Goal: Find specific page/section: Find specific page/section

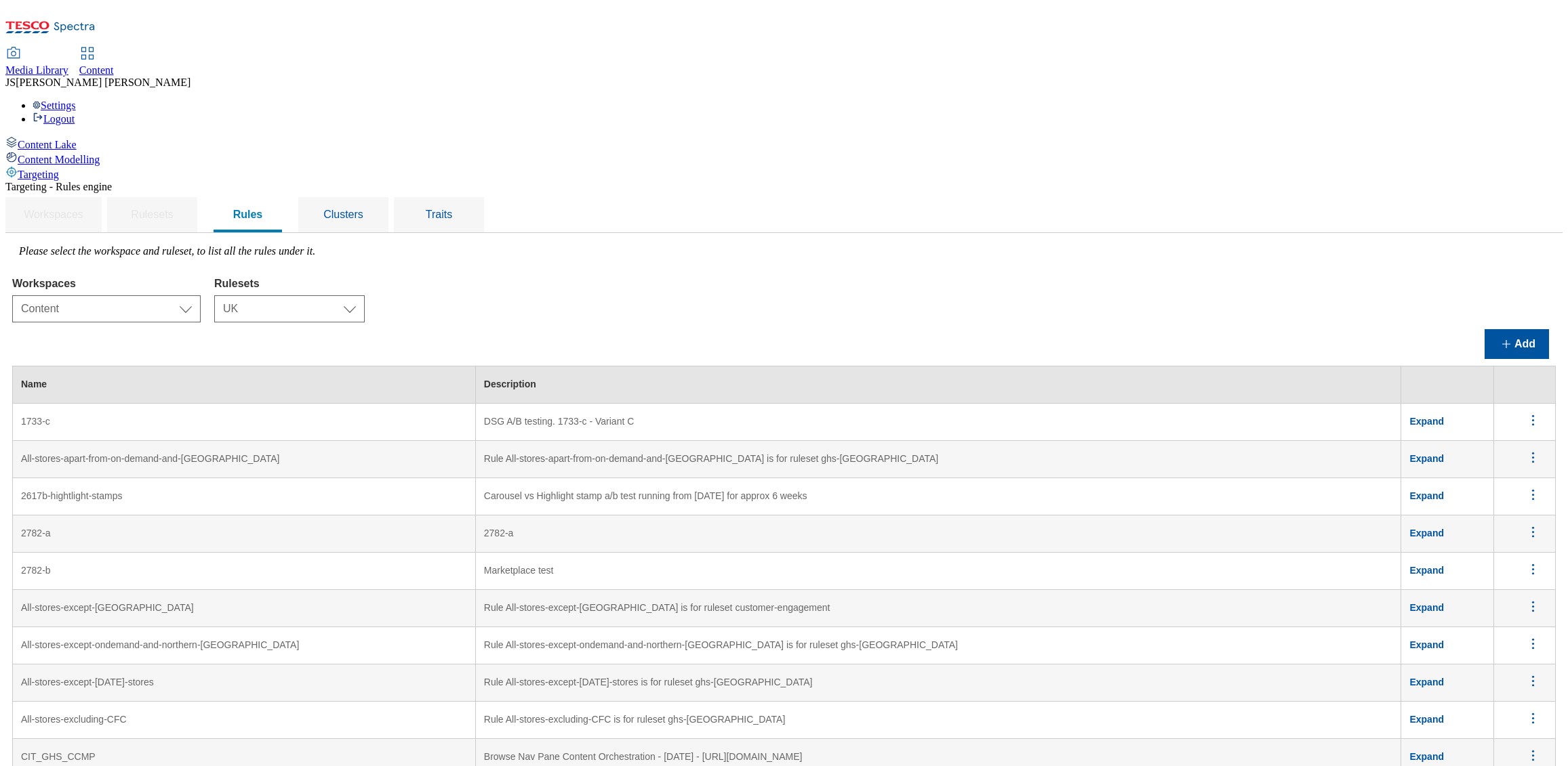
select select "f510054f-adaa-4692-b570-80fa3897127a"
select select "7f9e739d-6abb-424f-b94f-4b375a3fe6e0"
click at [621, 271] on div "Workspaces Select workspace Content Content Rulesets Select ruleset CZ HU ROI S…" at bounding box center [784, 297] width 1544 height 52
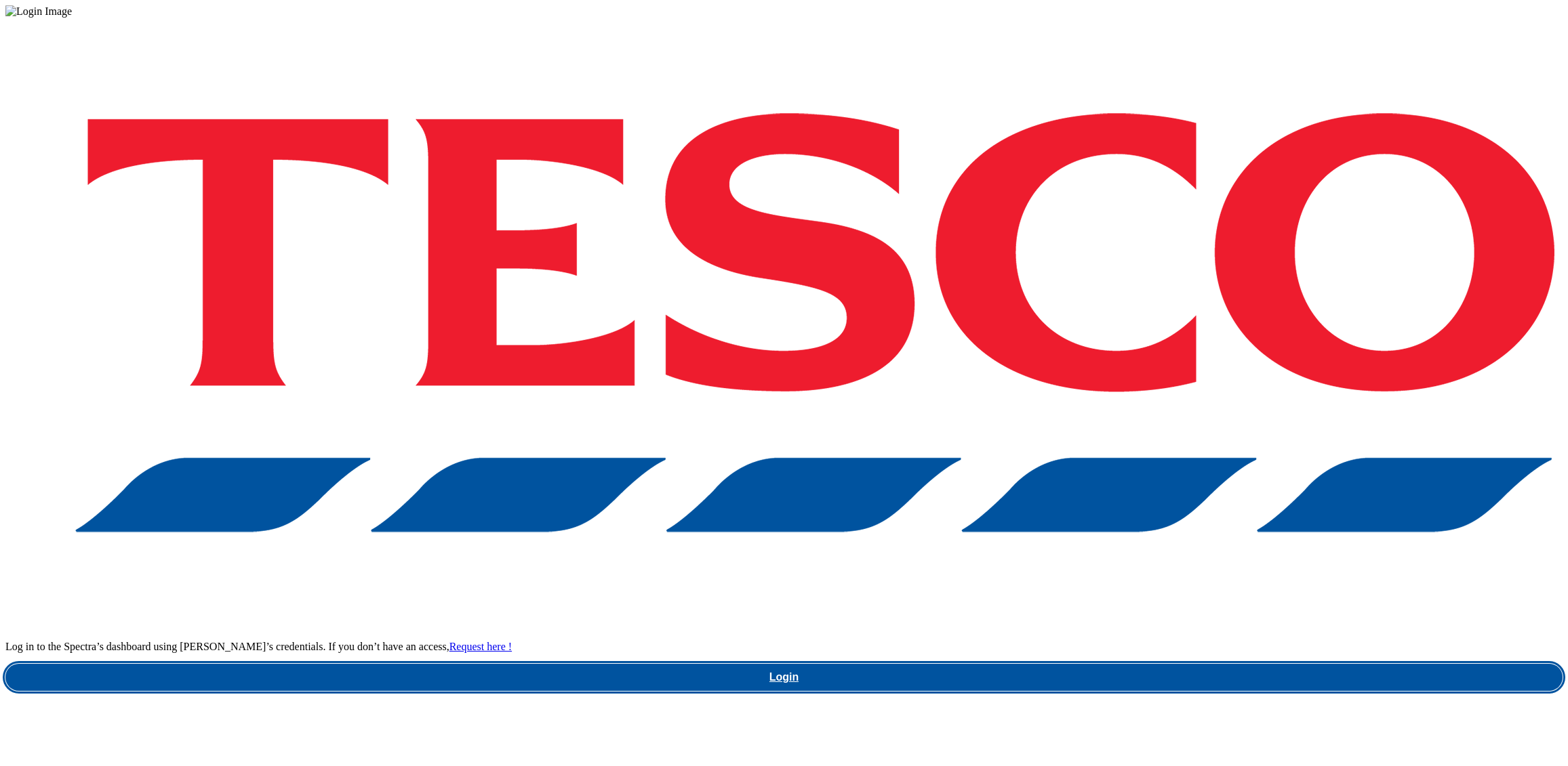
click at [1147, 664] on link "Login" at bounding box center [784, 677] width 1557 height 27
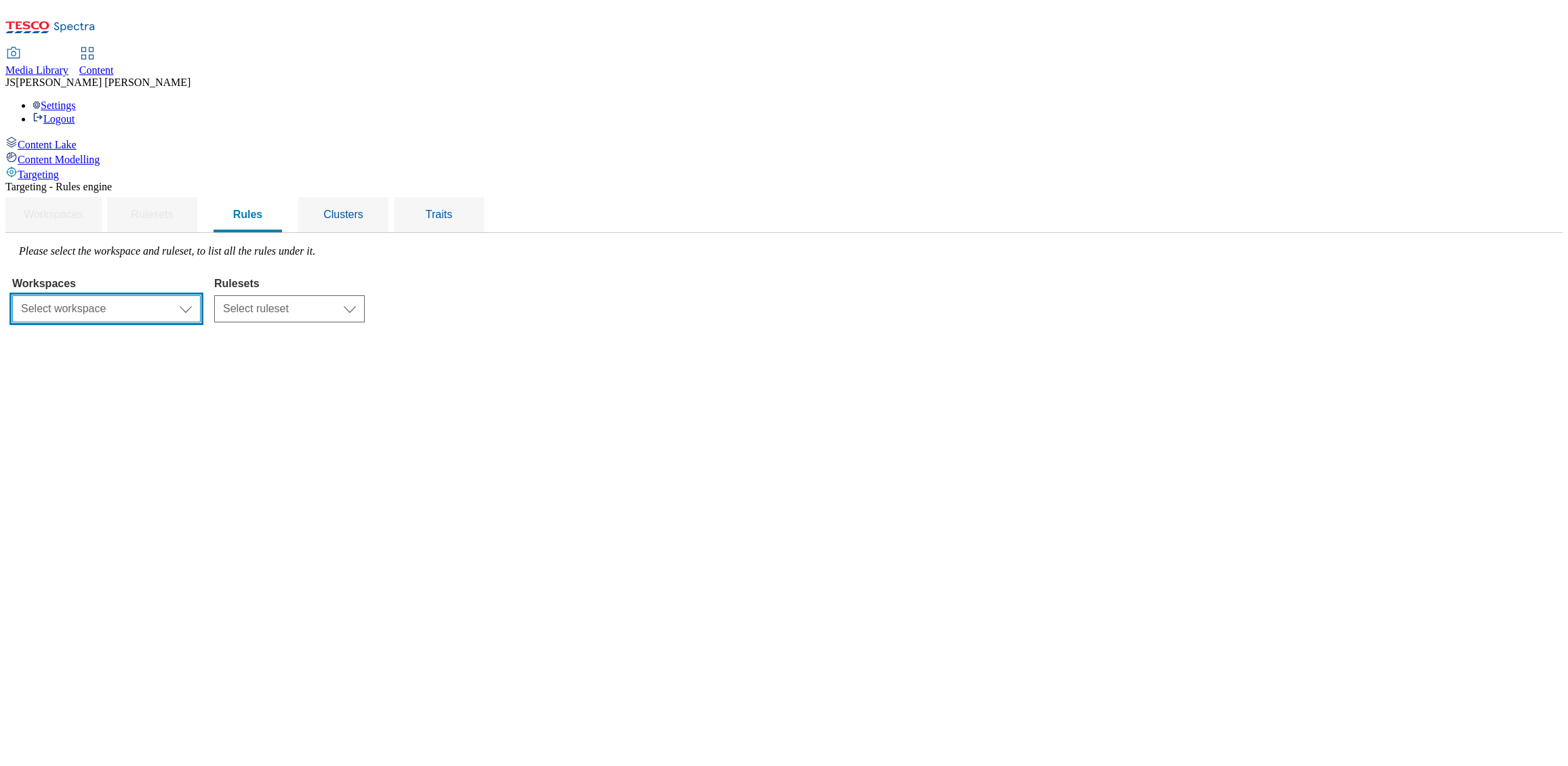
click at [201, 295] on select "Select workspace Content" at bounding box center [107, 308] width 188 height 27
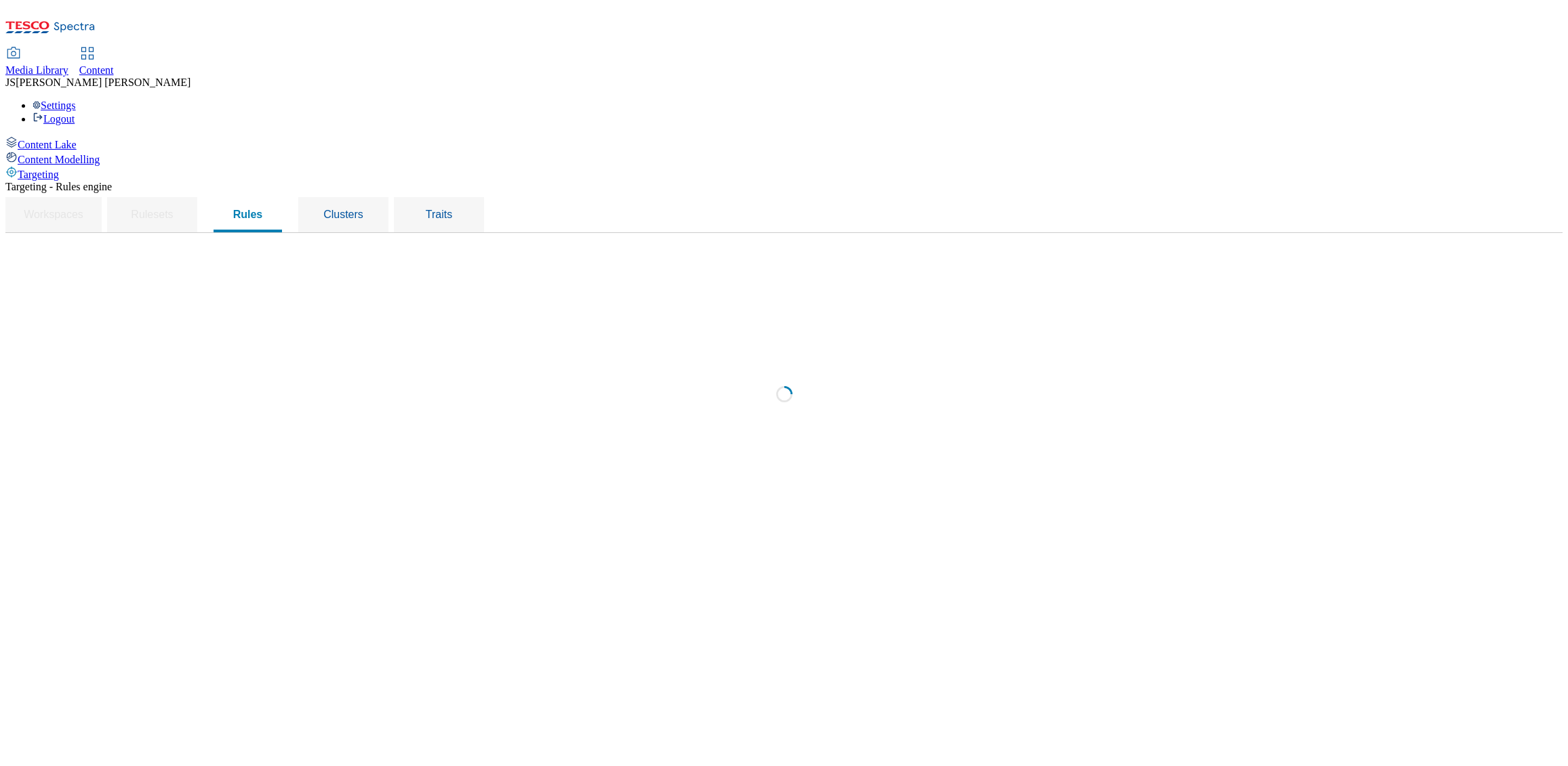
select select "f510054f-adaa-4692-b570-80fa3897127a"
click at [686, 271] on div "Workspaces Select workspace Content Content Rulesets Select ruleset CZ HU ROI S…" at bounding box center [784, 297] width 1544 height 52
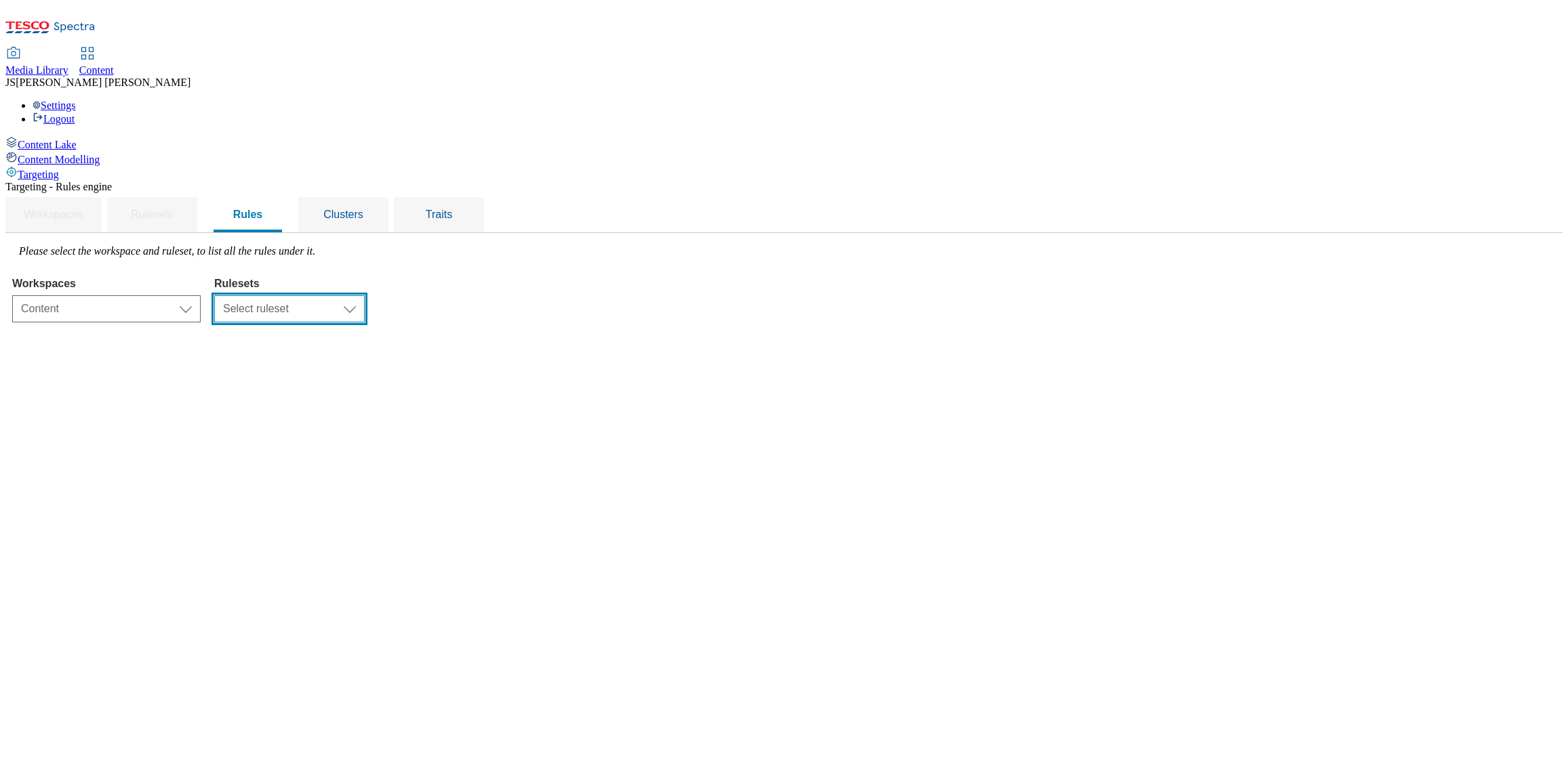
click at [364, 295] on select "Select ruleset CZ HU ROI SK UK" at bounding box center [290, 308] width 151 height 27
select select "7f9e739d-6abb-424f-b94f-4b375a3fe6e0"
click at [364, 295] on select "Select ruleset CZ HU ROI SK UK" at bounding box center [290, 308] width 151 height 27
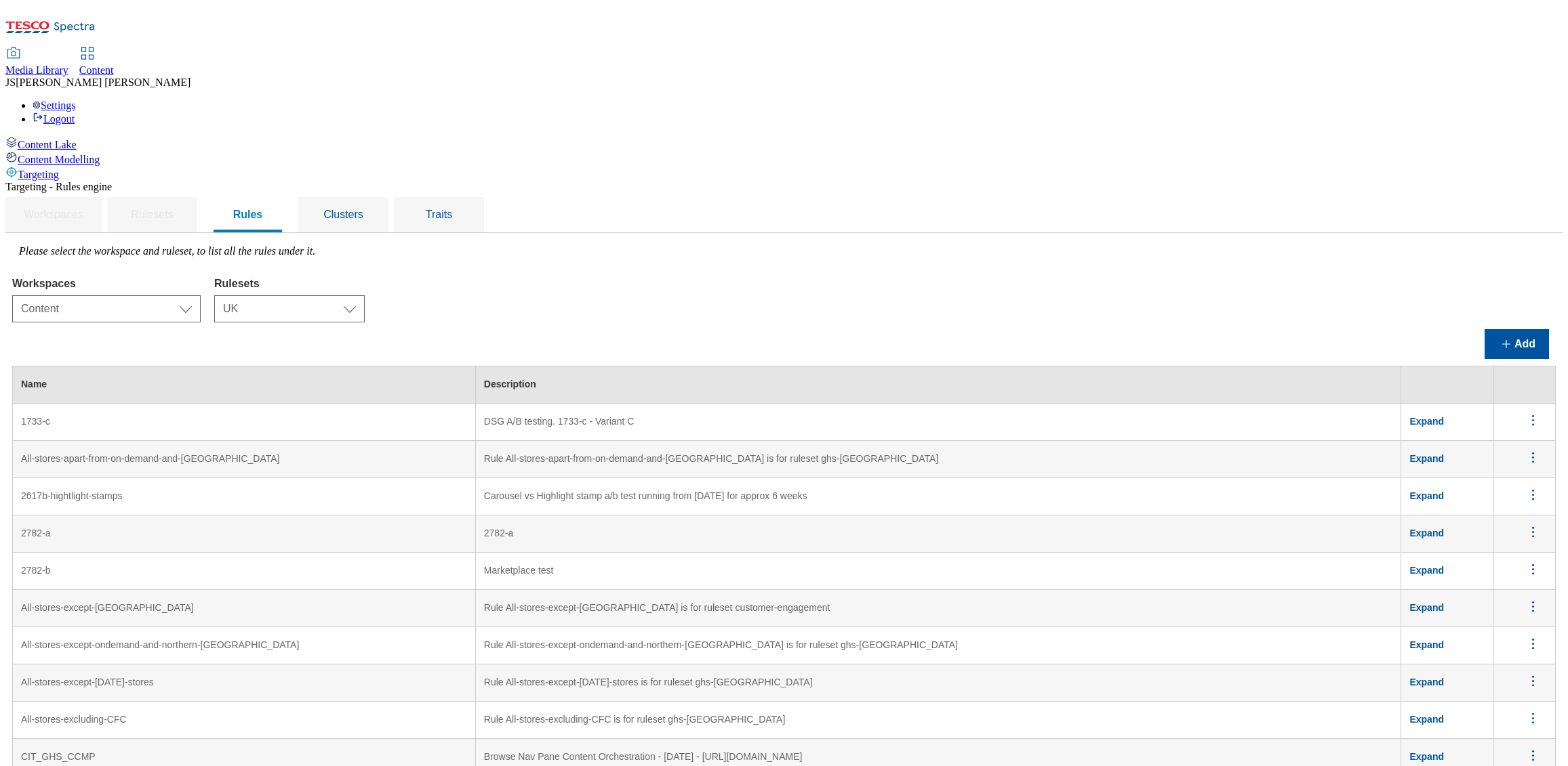
click at [662, 271] on div "Workspaces Select workspace Content Content Rulesets Select ruleset CZ HU ROI S…" at bounding box center [784, 297] width 1544 height 52
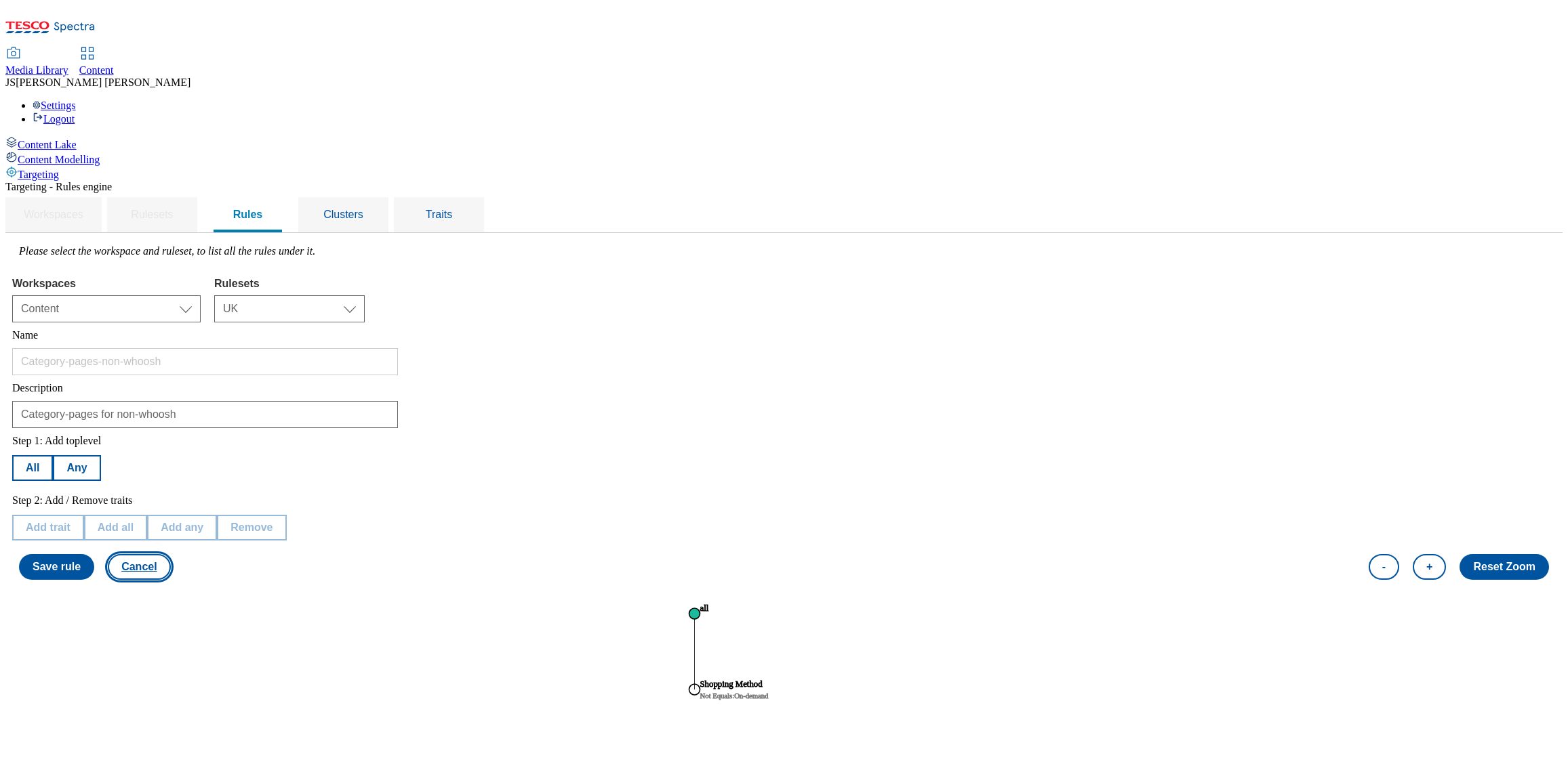
click at [170, 554] on button "Cancel" at bounding box center [138, 567] width 62 height 26
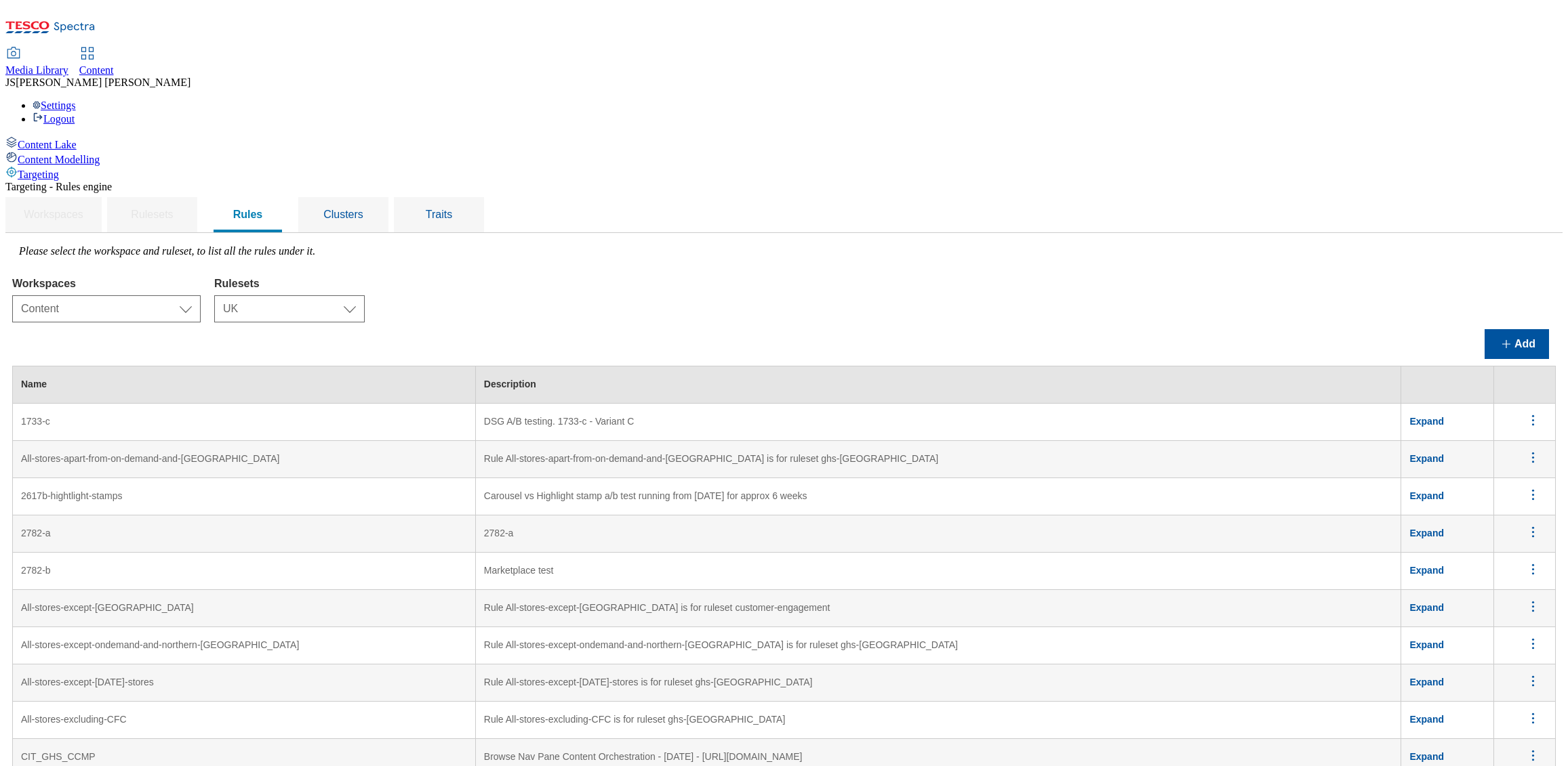
click at [980, 271] on div "Workspaces Select workspace Content Content Rulesets Select ruleset CZ HU ROI S…" at bounding box center [784, 297] width 1544 height 52
click at [1537, 598] on icon "menus" at bounding box center [1533, 607] width 17 height 17
click at [911, 271] on div "Workspaces Select workspace Content Content Rulesets Select ruleset CZ HU ROI S…" at bounding box center [784, 297] width 1544 height 52
click at [1538, 598] on icon "menus" at bounding box center [1533, 607] width 17 height 17
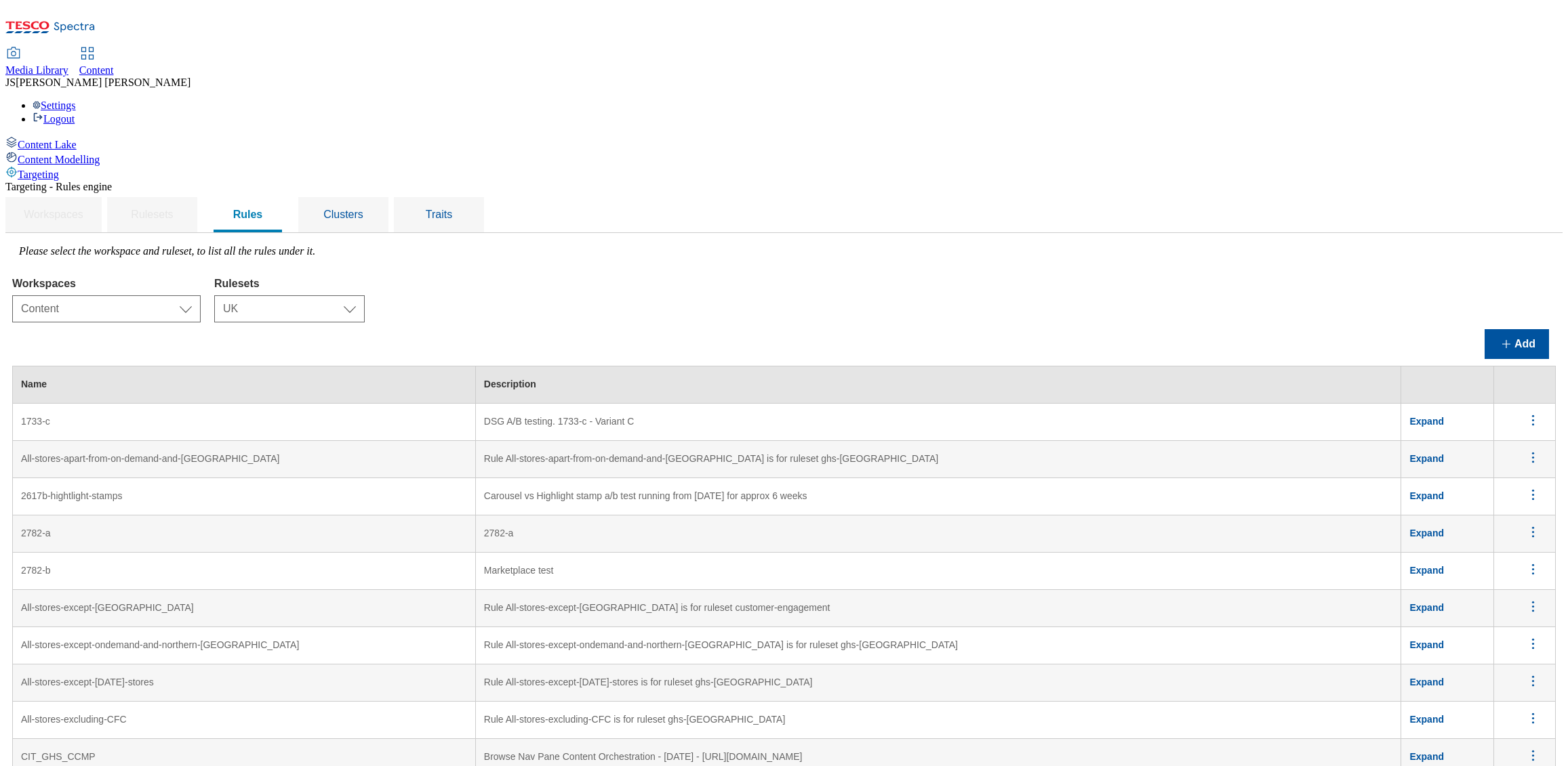
scroll to position [232, 0]
click at [1522, 619] on span "Edit" at bounding box center [1515, 624] width 16 height 10
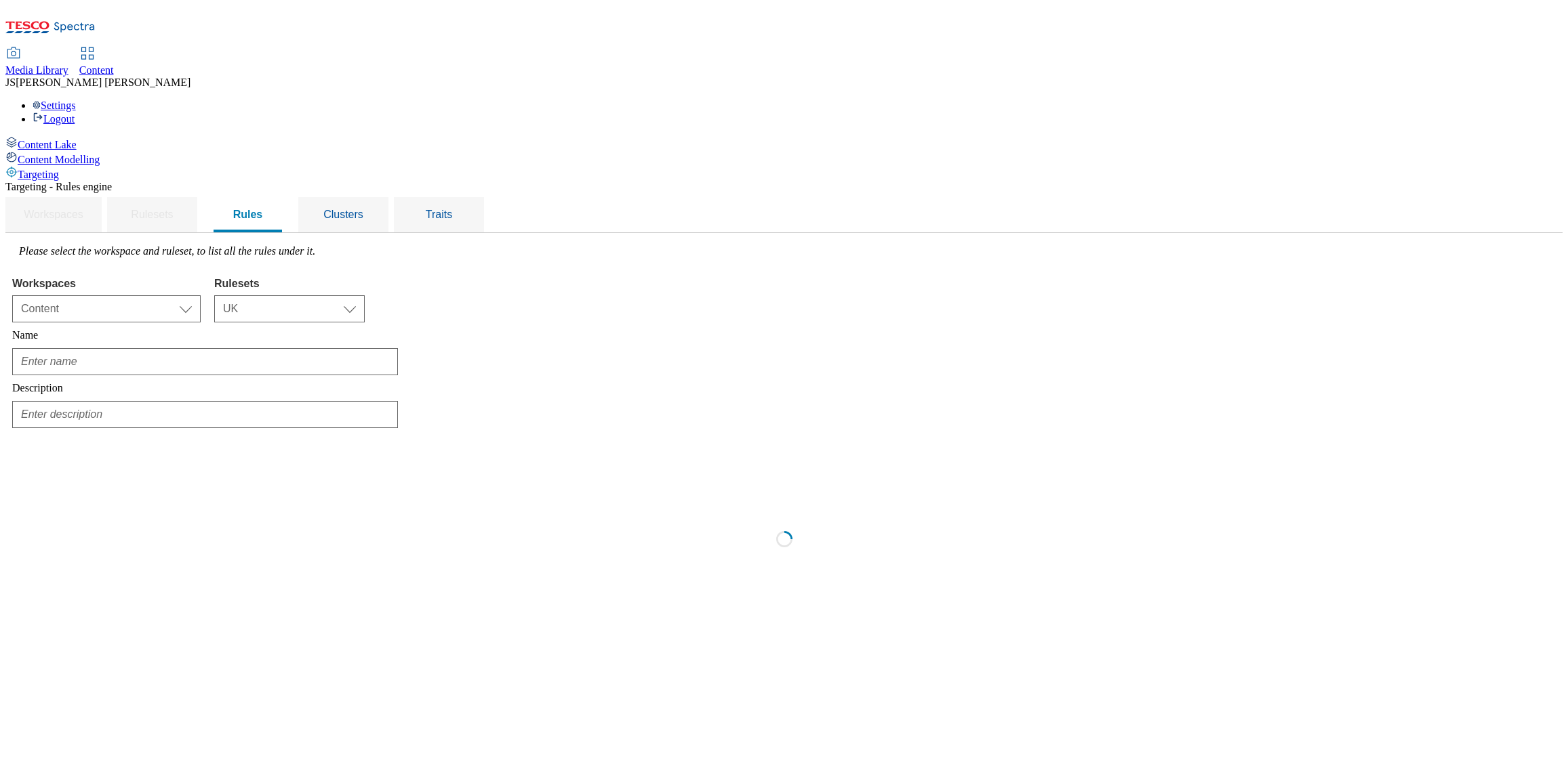
type input "All-stores-except-Scotland"
type input "Rule All-stores-except-Scotland is for ruleset customer-engagement"
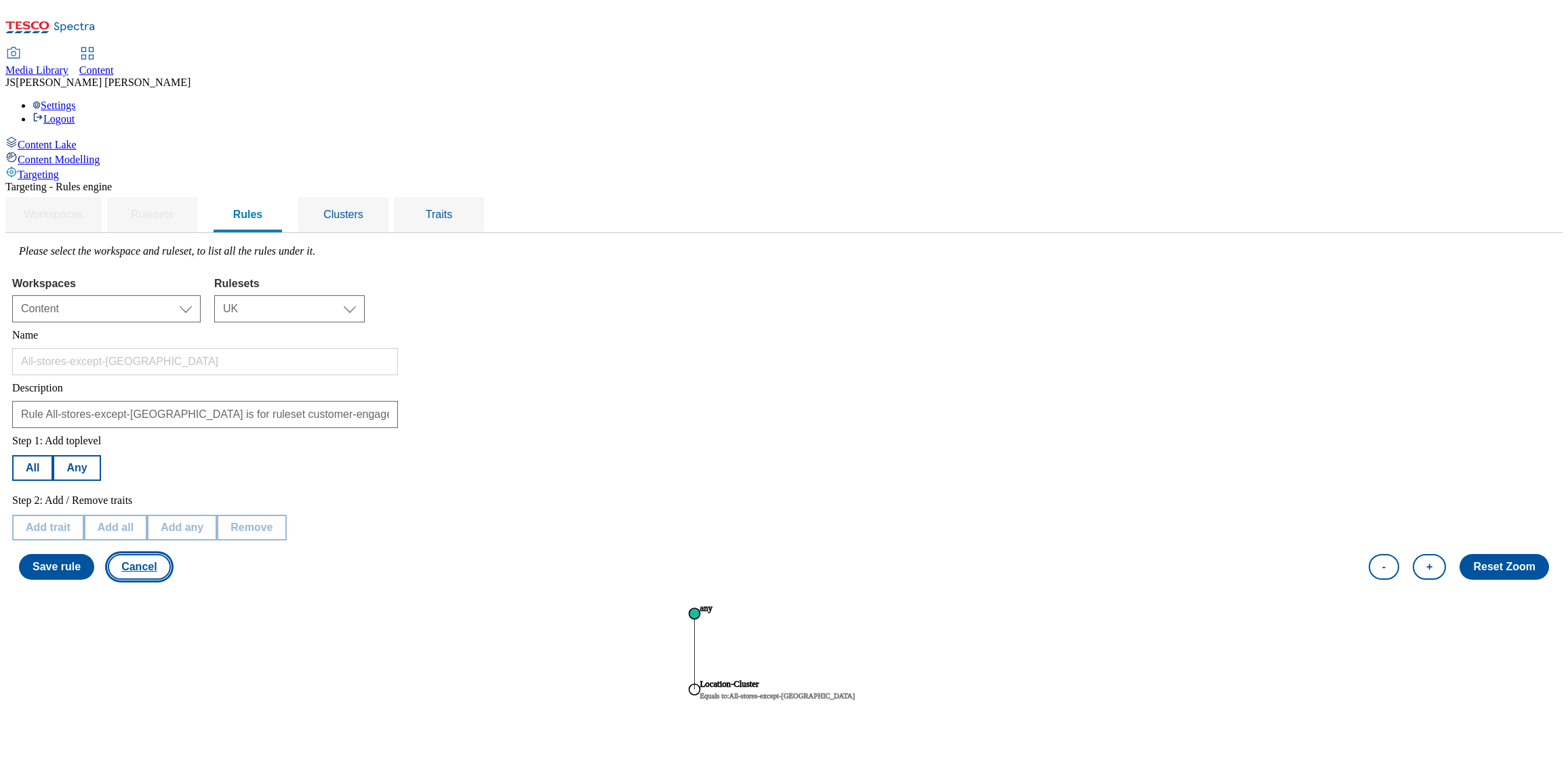
click at [170, 554] on button "Cancel" at bounding box center [138, 567] width 62 height 26
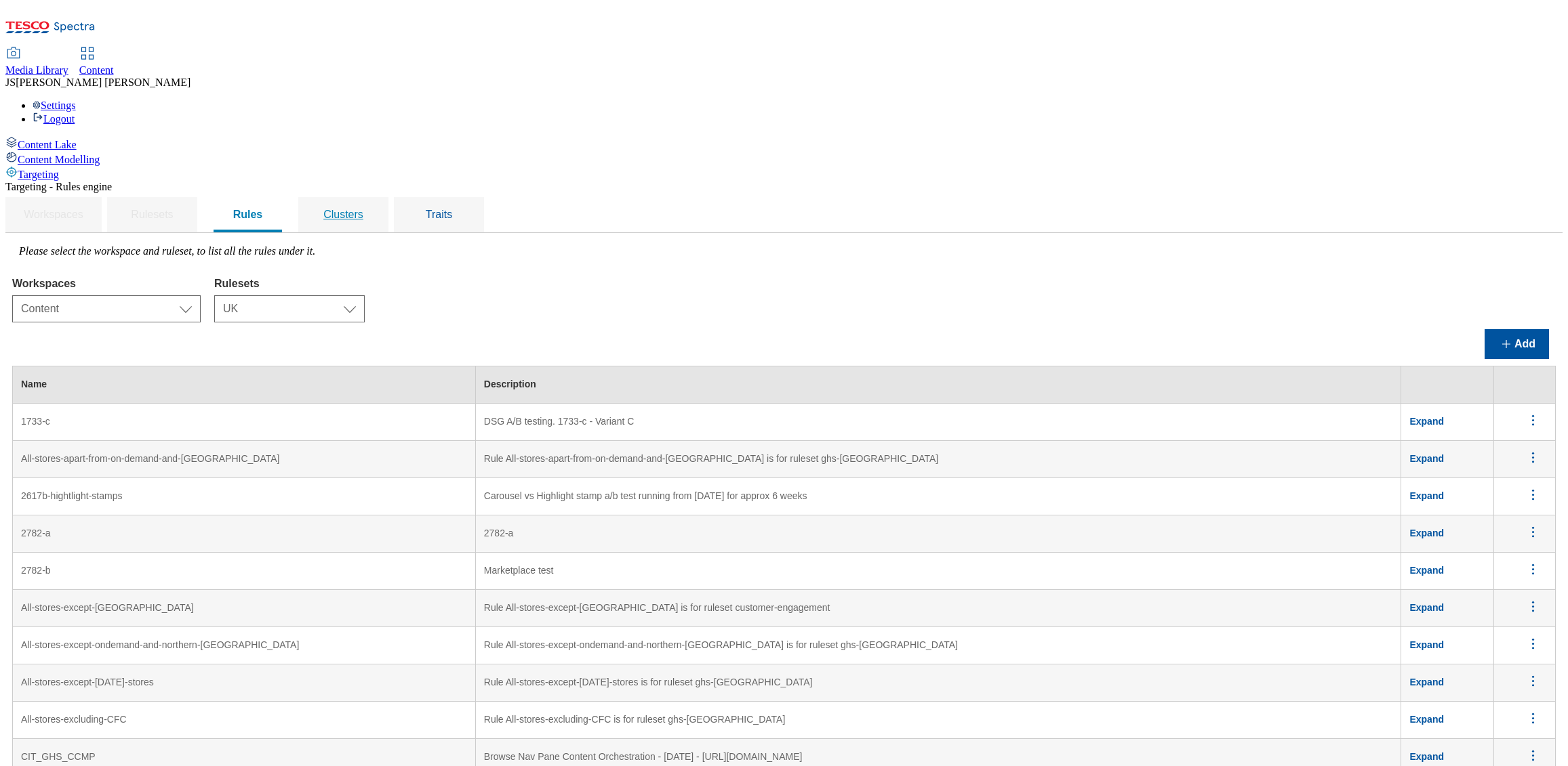
click at [364, 209] on span "Clusters" at bounding box center [343, 214] width 40 height 12
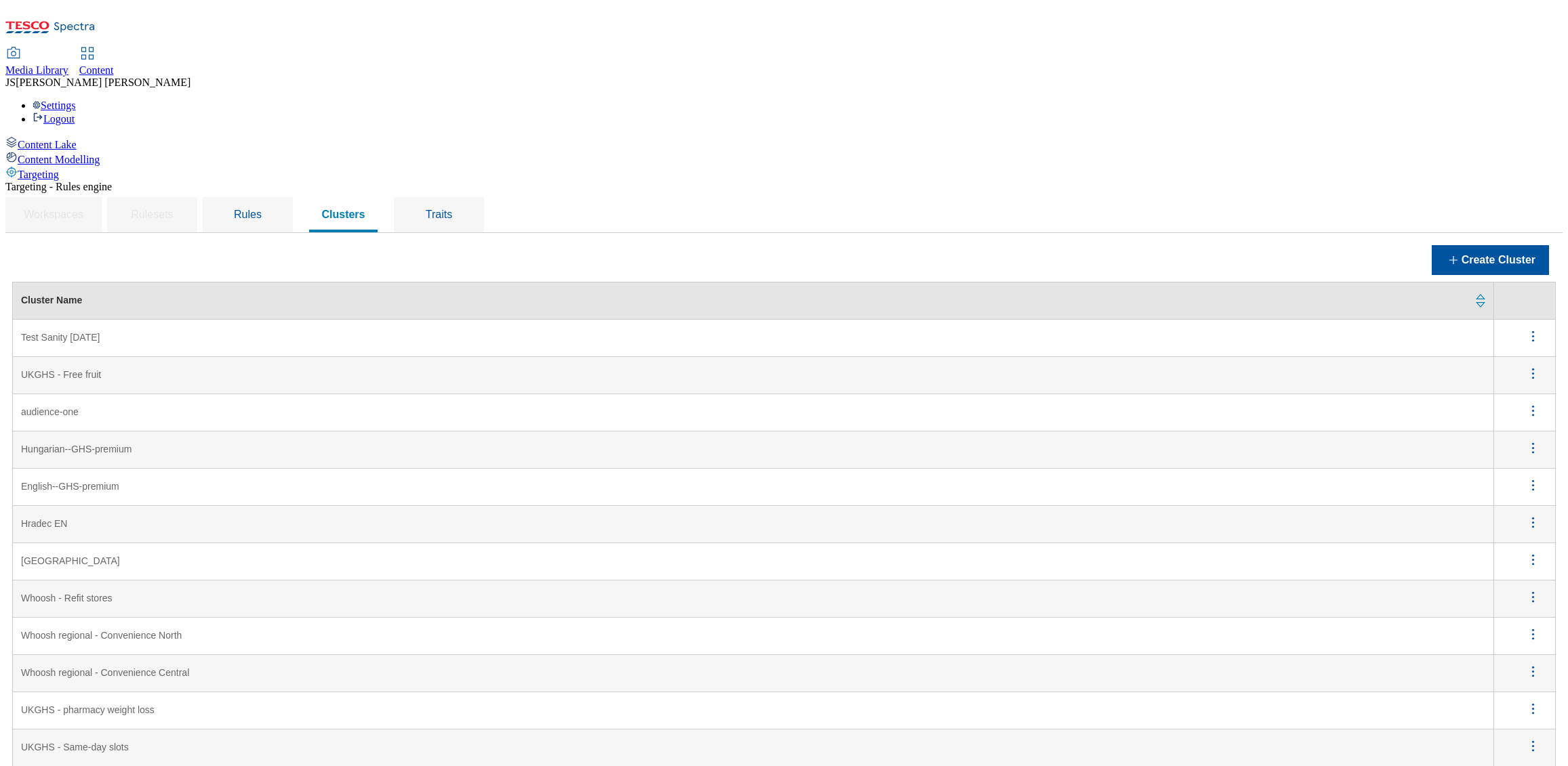
scroll to position [2961, 0]
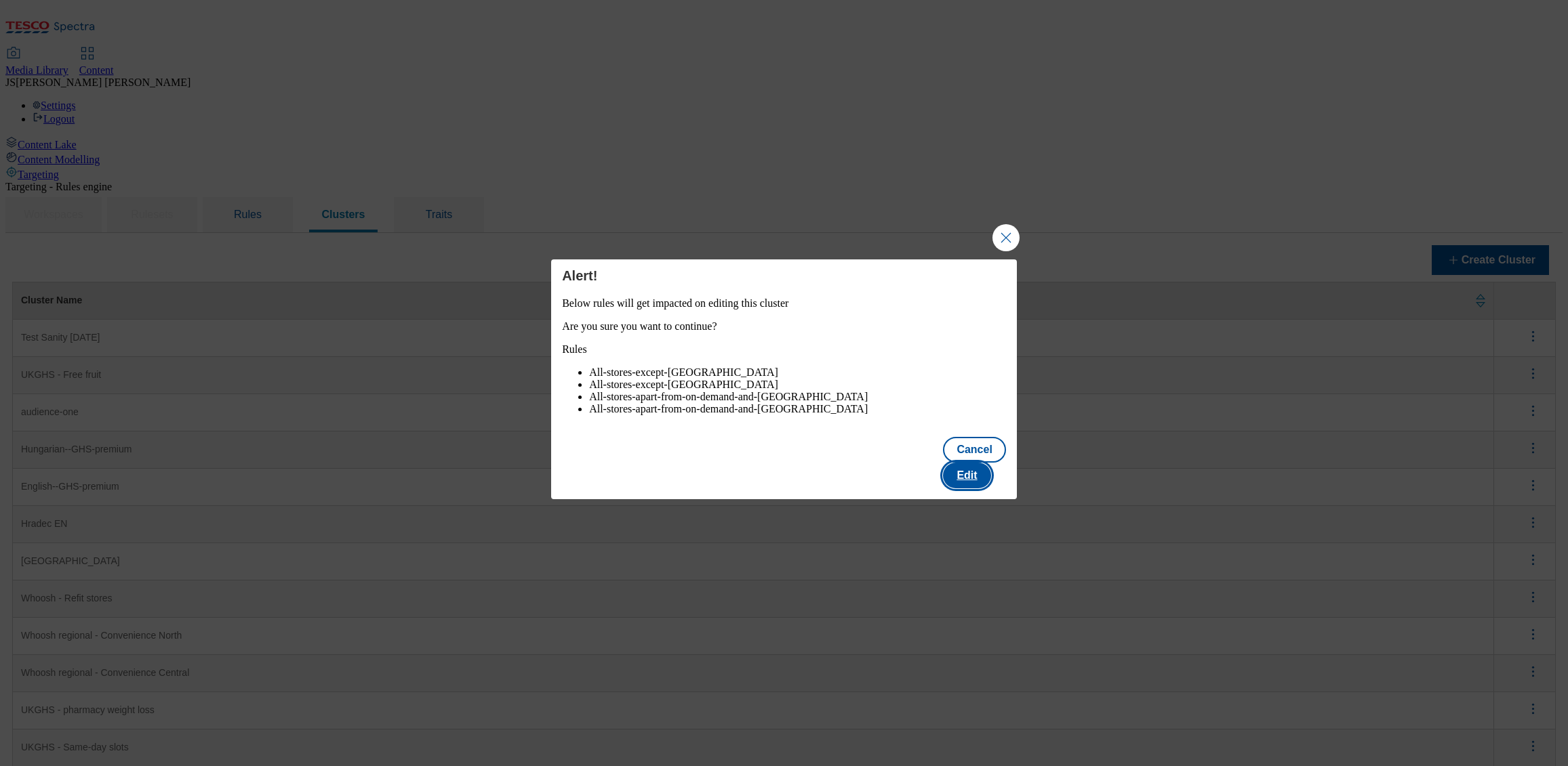
click at [976, 476] on button "Edit" at bounding box center [967, 476] width 47 height 26
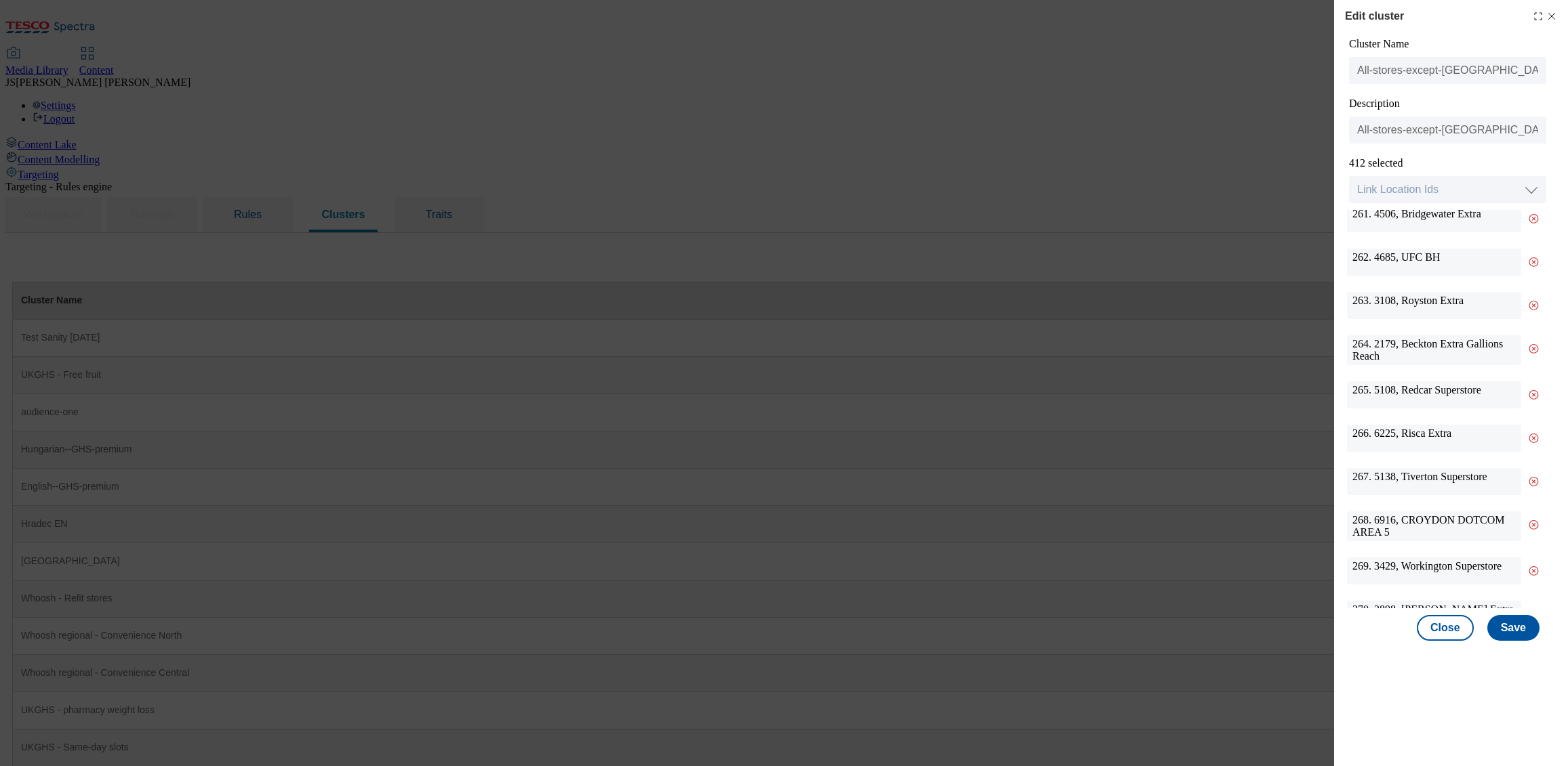
scroll to position [11547, 0]
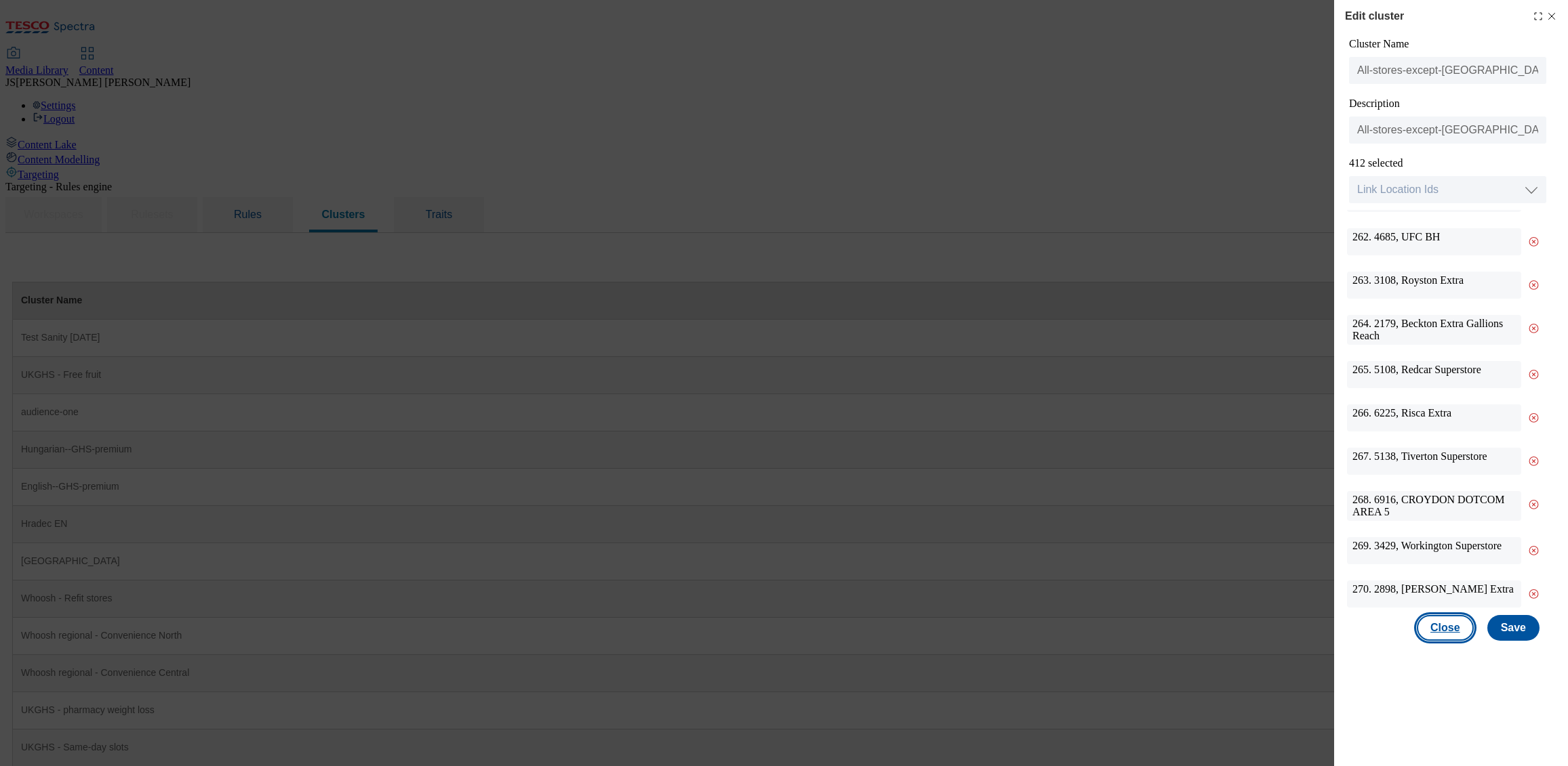
click at [1455, 634] on button "Close" at bounding box center [1445, 628] width 57 height 26
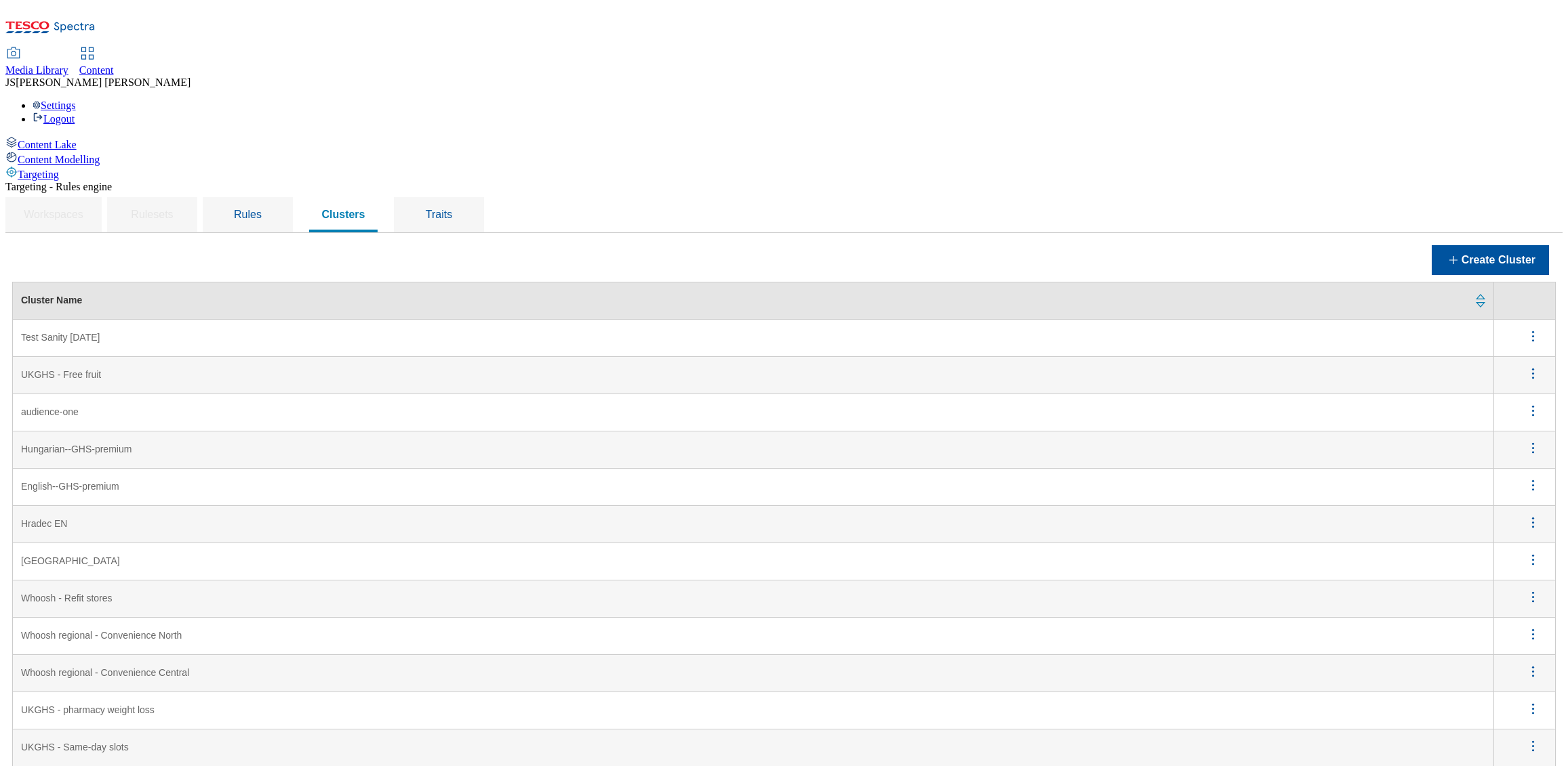
click at [68, 64] on span "Media Library" at bounding box center [37, 70] width 63 height 12
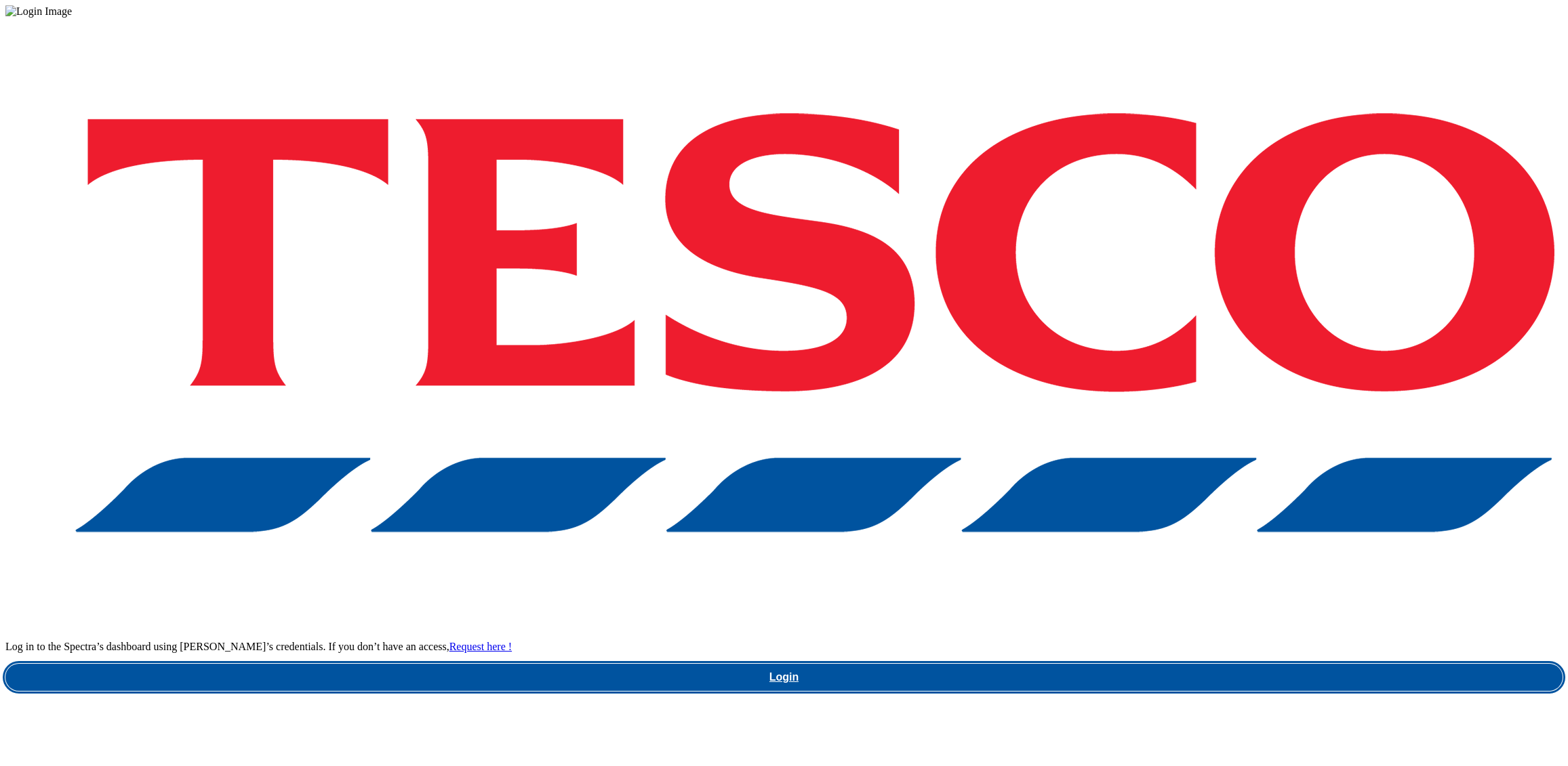
click at [1124, 664] on link "Login" at bounding box center [784, 677] width 1557 height 27
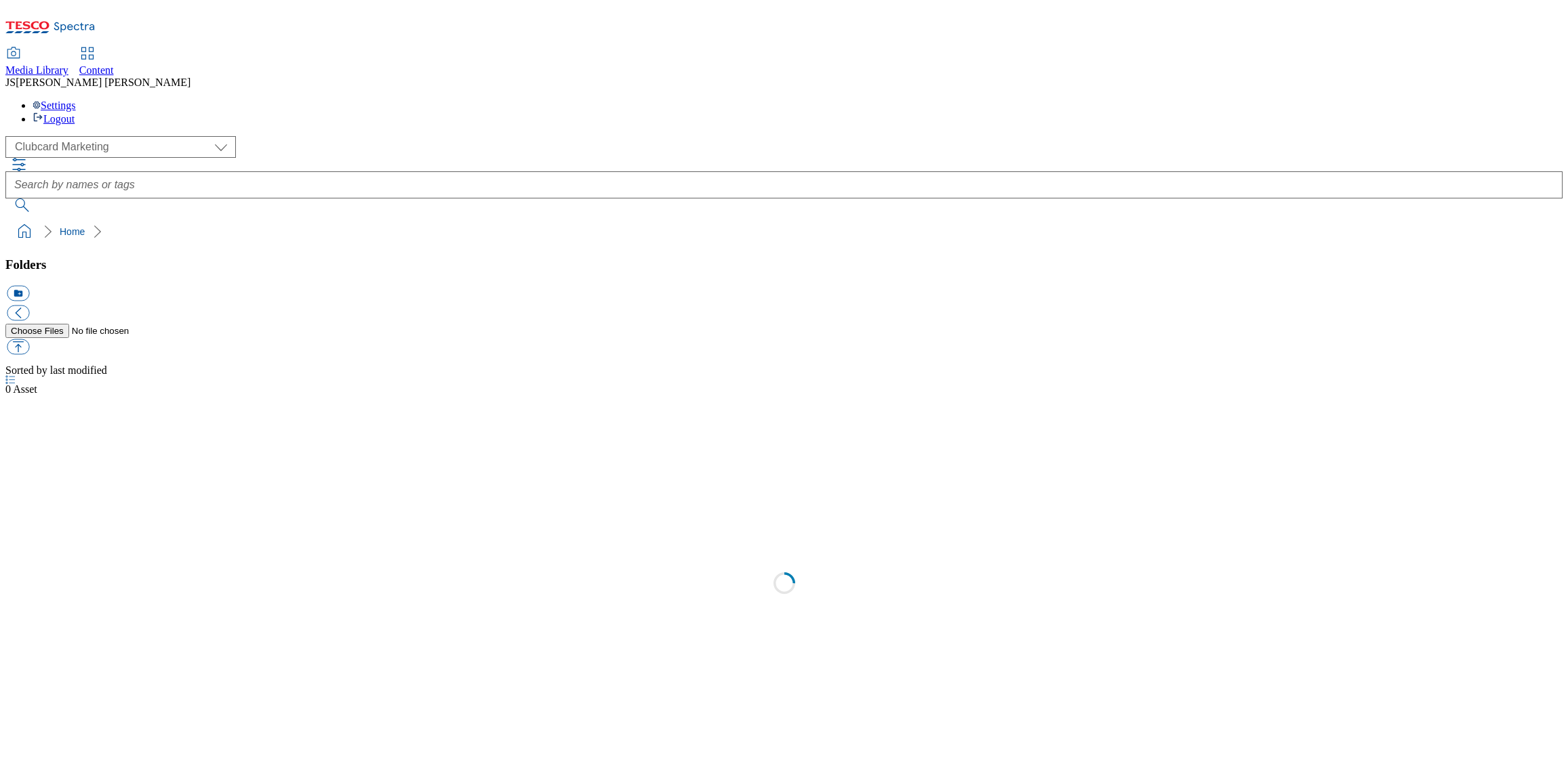
select select "flare-clubcard-mktg"
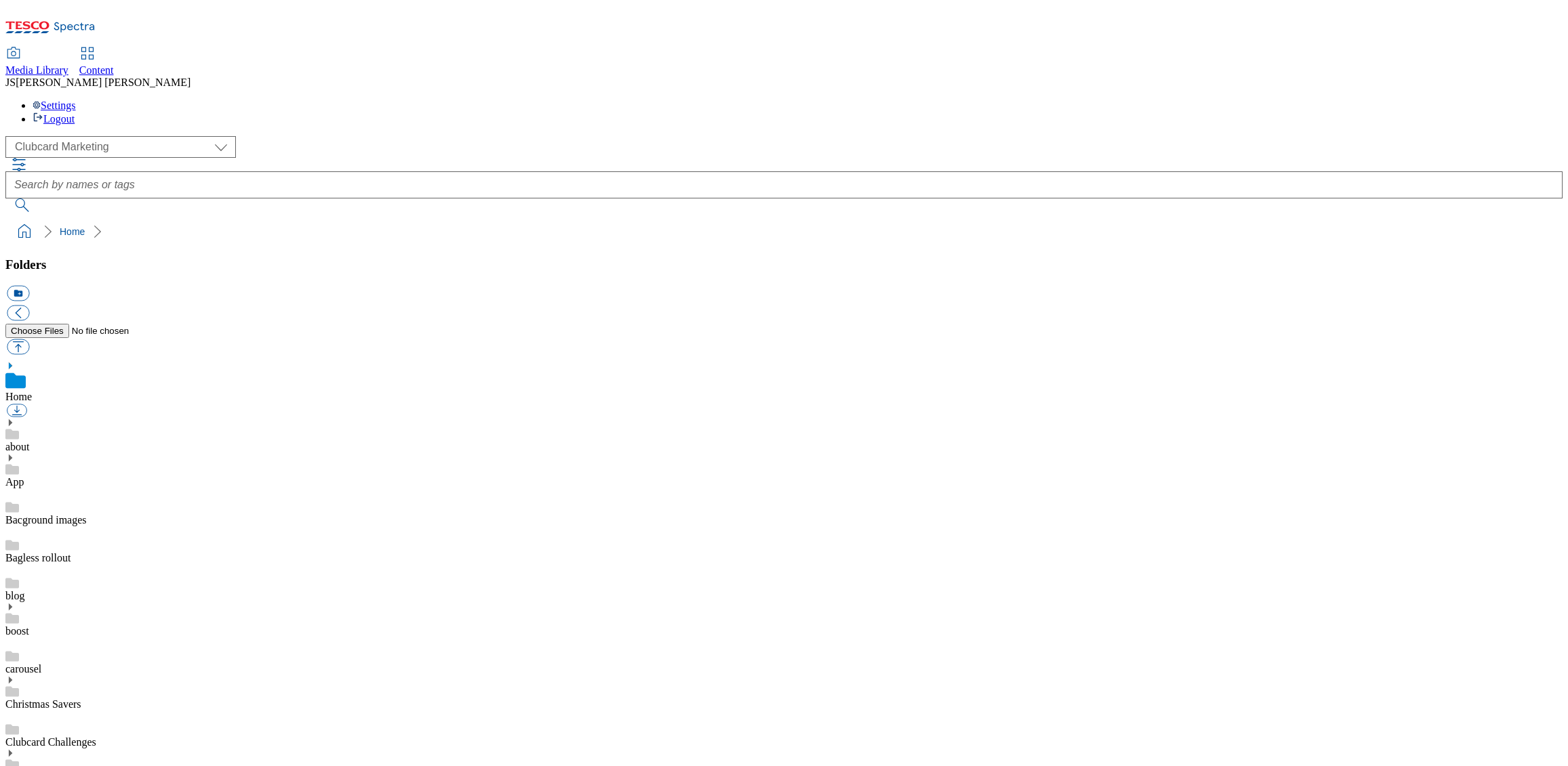
click at [114, 64] on span "Content" at bounding box center [97, 70] width 35 height 12
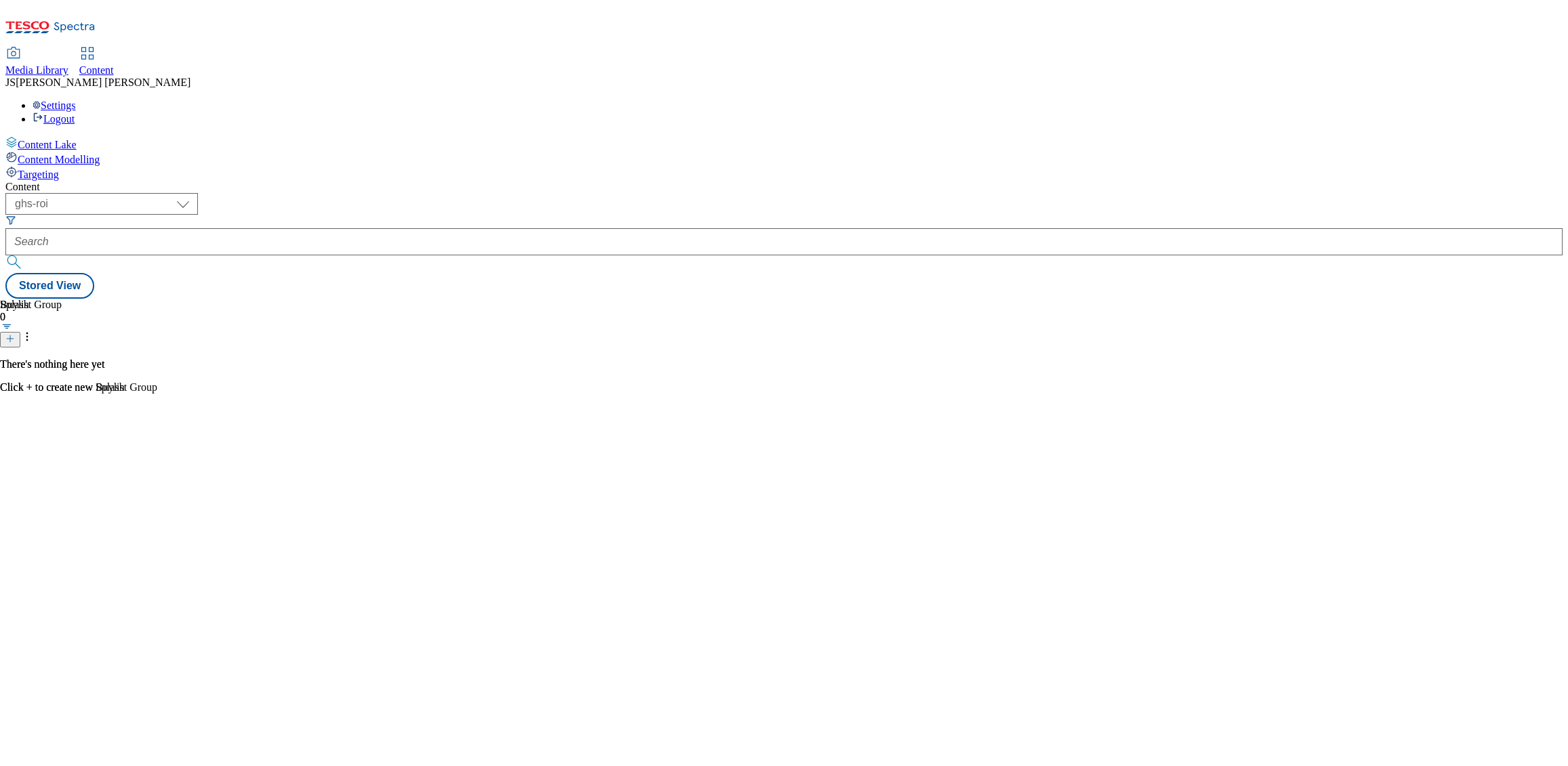
click at [68, 48] on link "Media Library" at bounding box center [37, 62] width 63 height 28
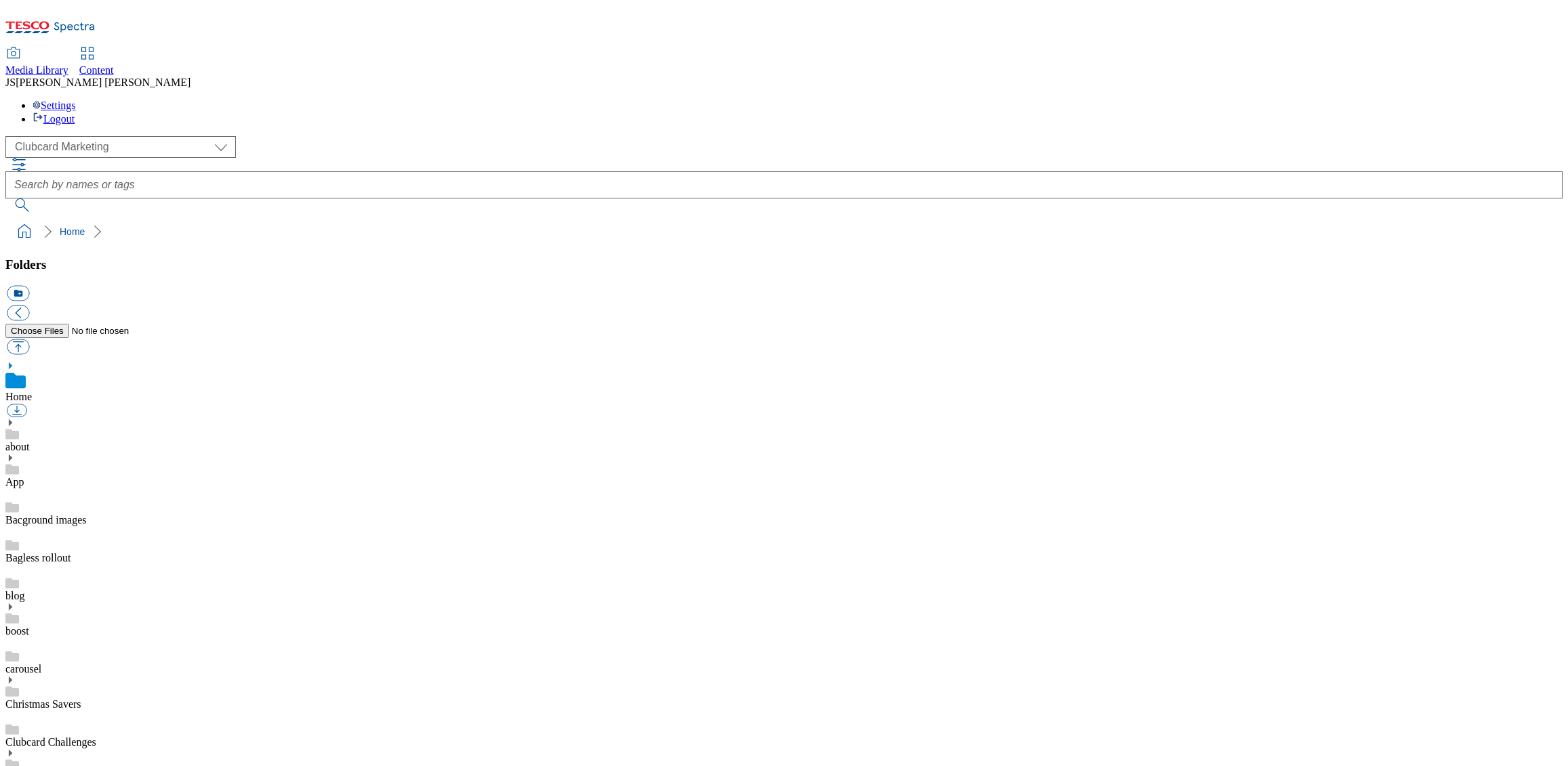
scroll to position [2, 0]
click at [114, 64] on span "Content" at bounding box center [97, 70] width 35 height 12
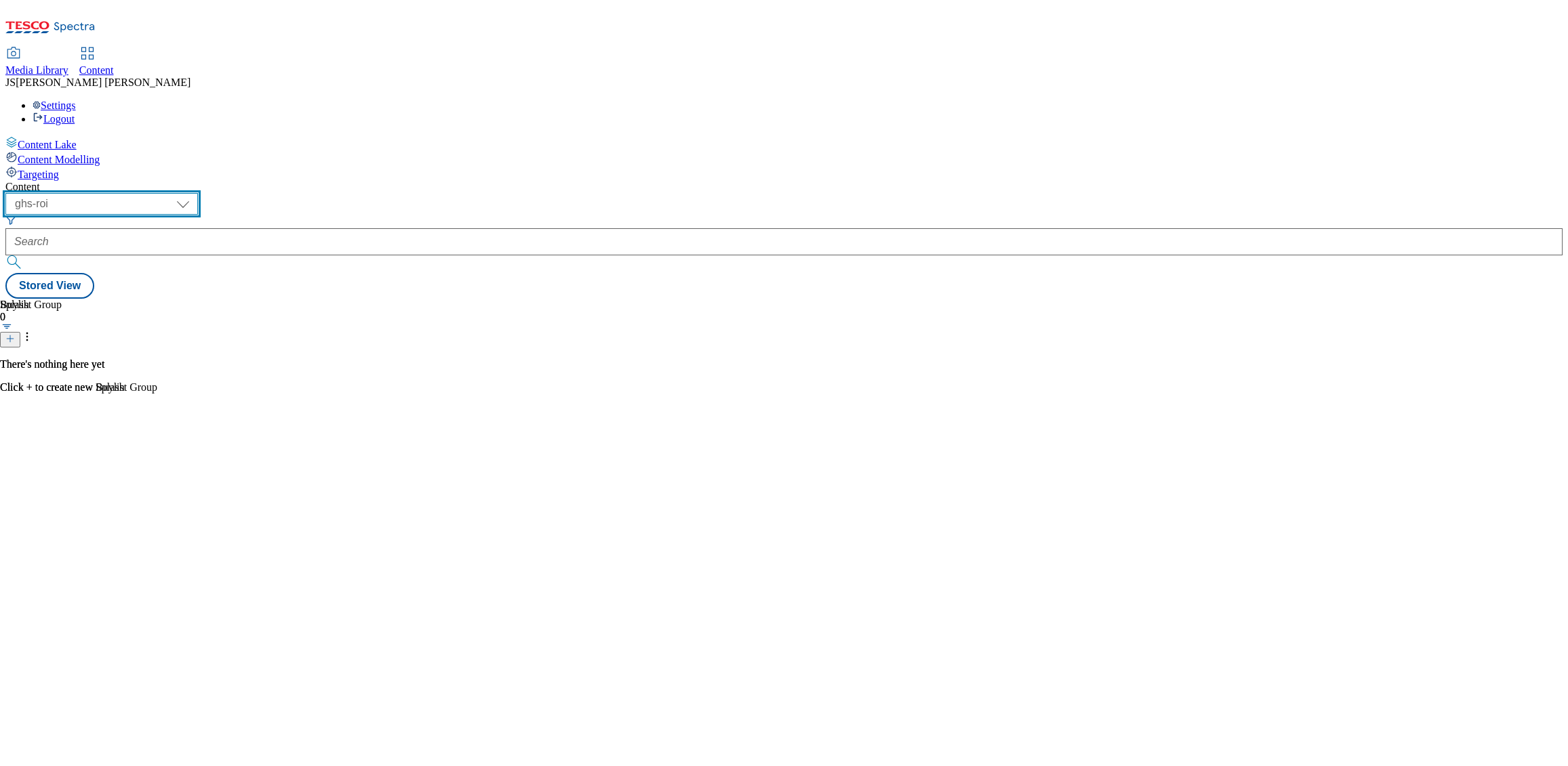
click at [198, 193] on select "ghs-roi ghs-[GEOGRAPHIC_DATA] ighs-cz ighs-hu ighs-sk phones-uk" at bounding box center [101, 204] width 192 height 22
select select "ghs-[GEOGRAPHIC_DATA]"
click at [176, 193] on select "ghs-roi ghs-[GEOGRAPHIC_DATA] ighs-cz ighs-hu ighs-sk phones-uk" at bounding box center [101, 204] width 192 height 22
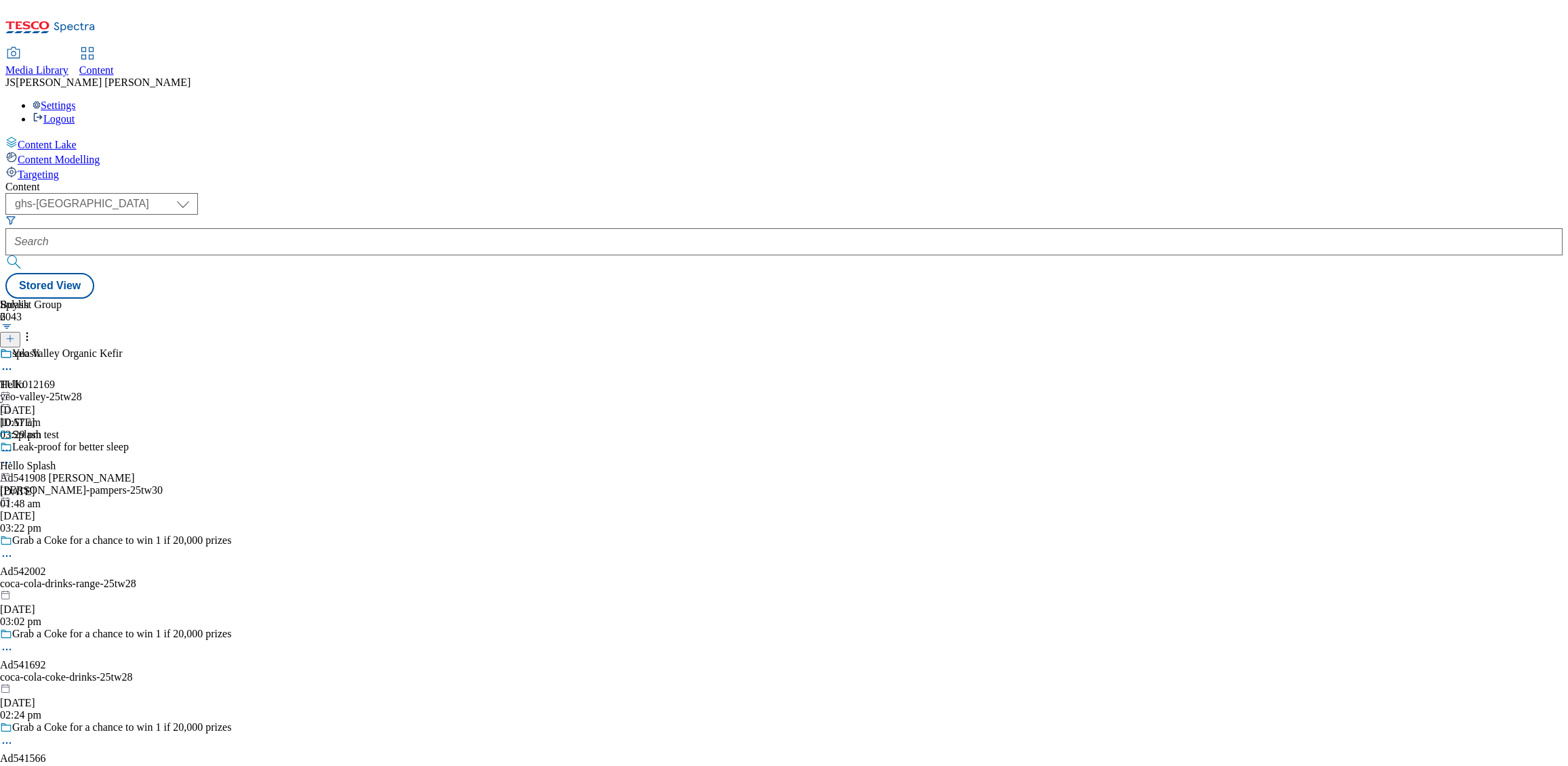
click at [68, 64] on span "Media Library" at bounding box center [37, 70] width 63 height 12
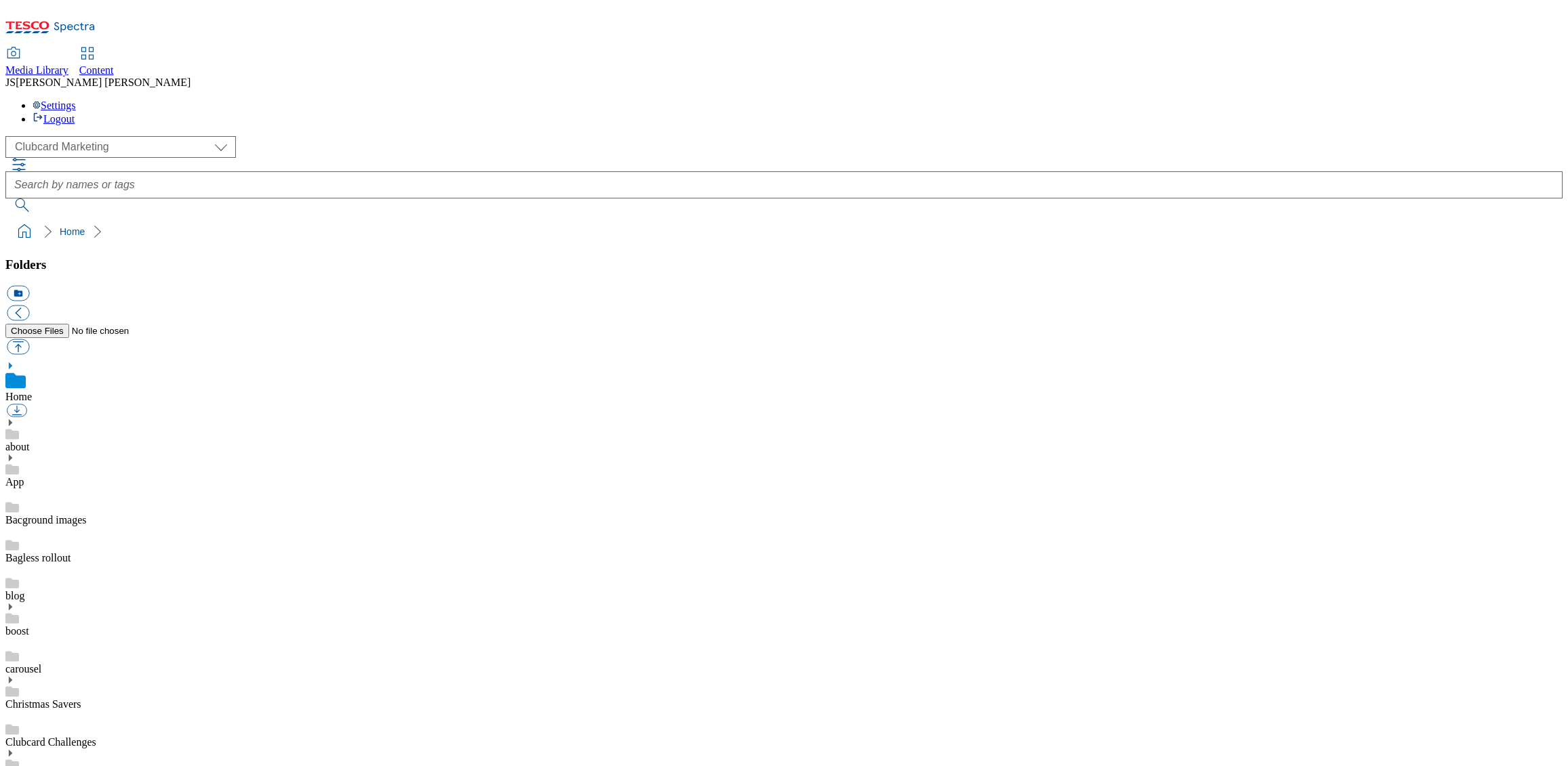
scroll to position [2, 0]
click at [96, 46] on icon at bounding box center [87, 53] width 16 height 16
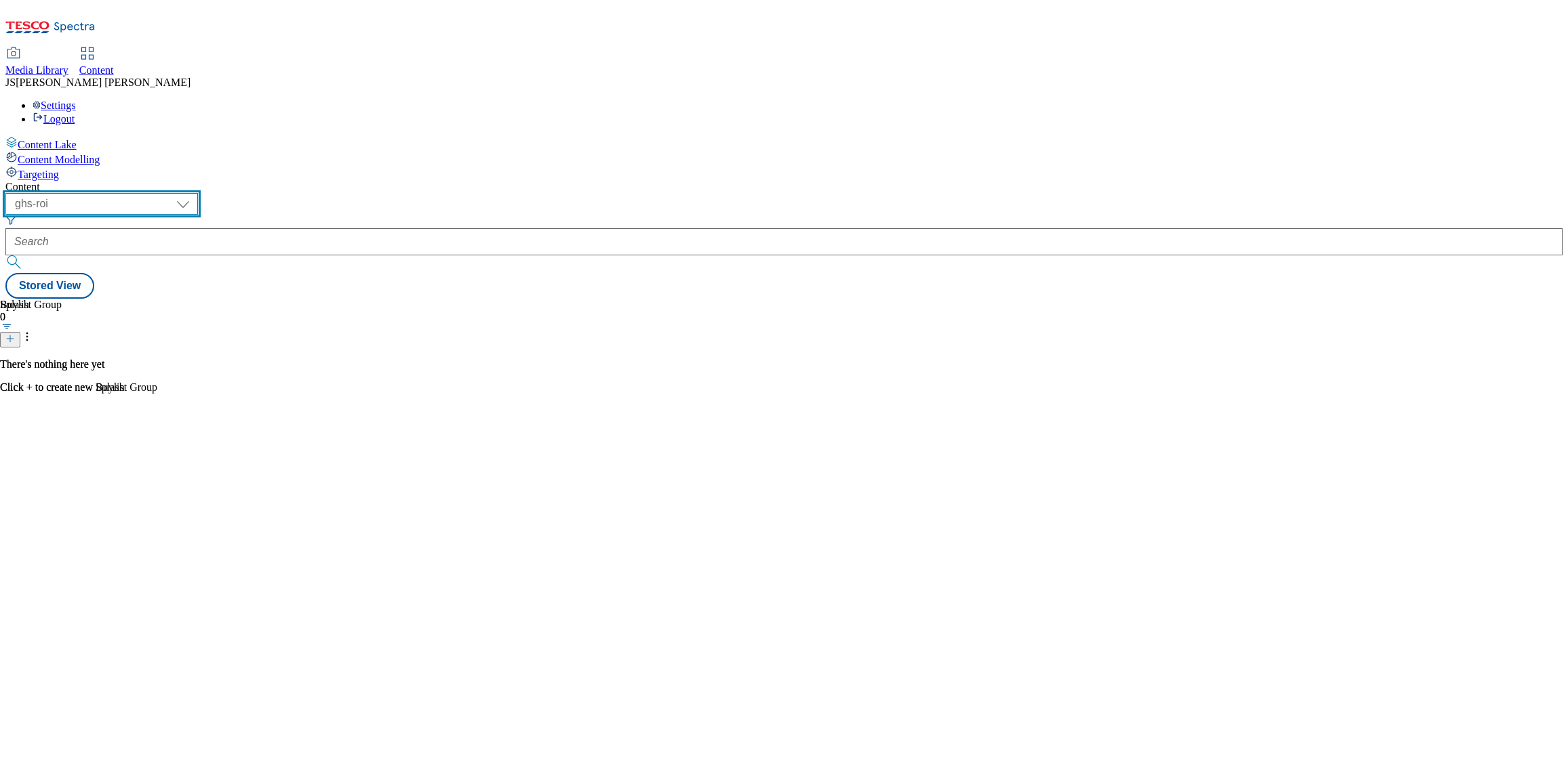
click at [198, 193] on select "ghs-roi ghs-[GEOGRAPHIC_DATA] ighs-cz ighs-hu ighs-sk phones-uk" at bounding box center [101, 204] width 192 height 22
select select "ghs-[GEOGRAPHIC_DATA]"
click at [176, 193] on select "ghs-roi ghs-[GEOGRAPHIC_DATA] ighs-cz ighs-hu ighs-sk phones-uk" at bounding box center [101, 204] width 192 height 22
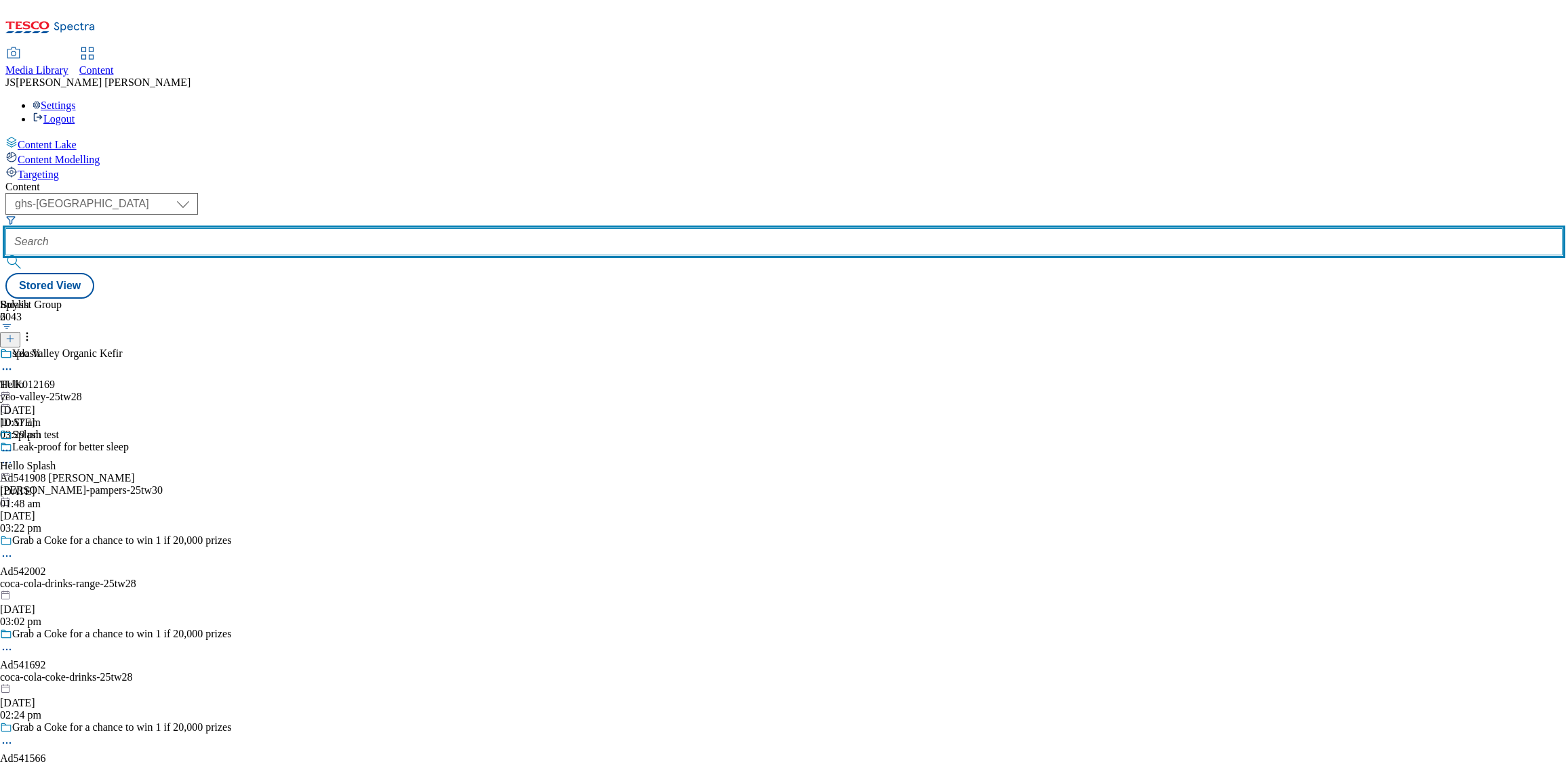
click at [328, 228] on input "text" at bounding box center [784, 242] width 1557 height 27
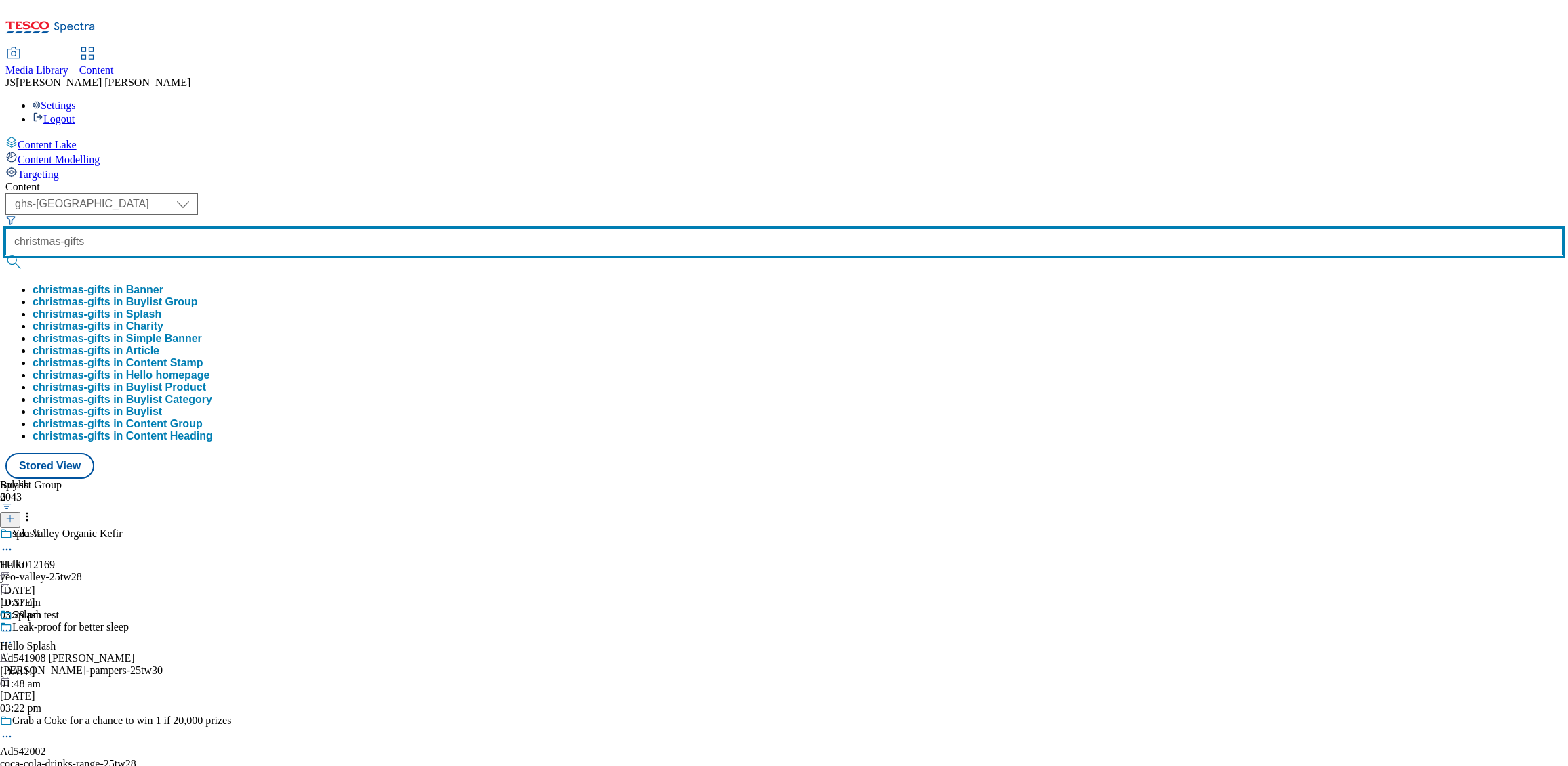
type input "christmas-gifts"
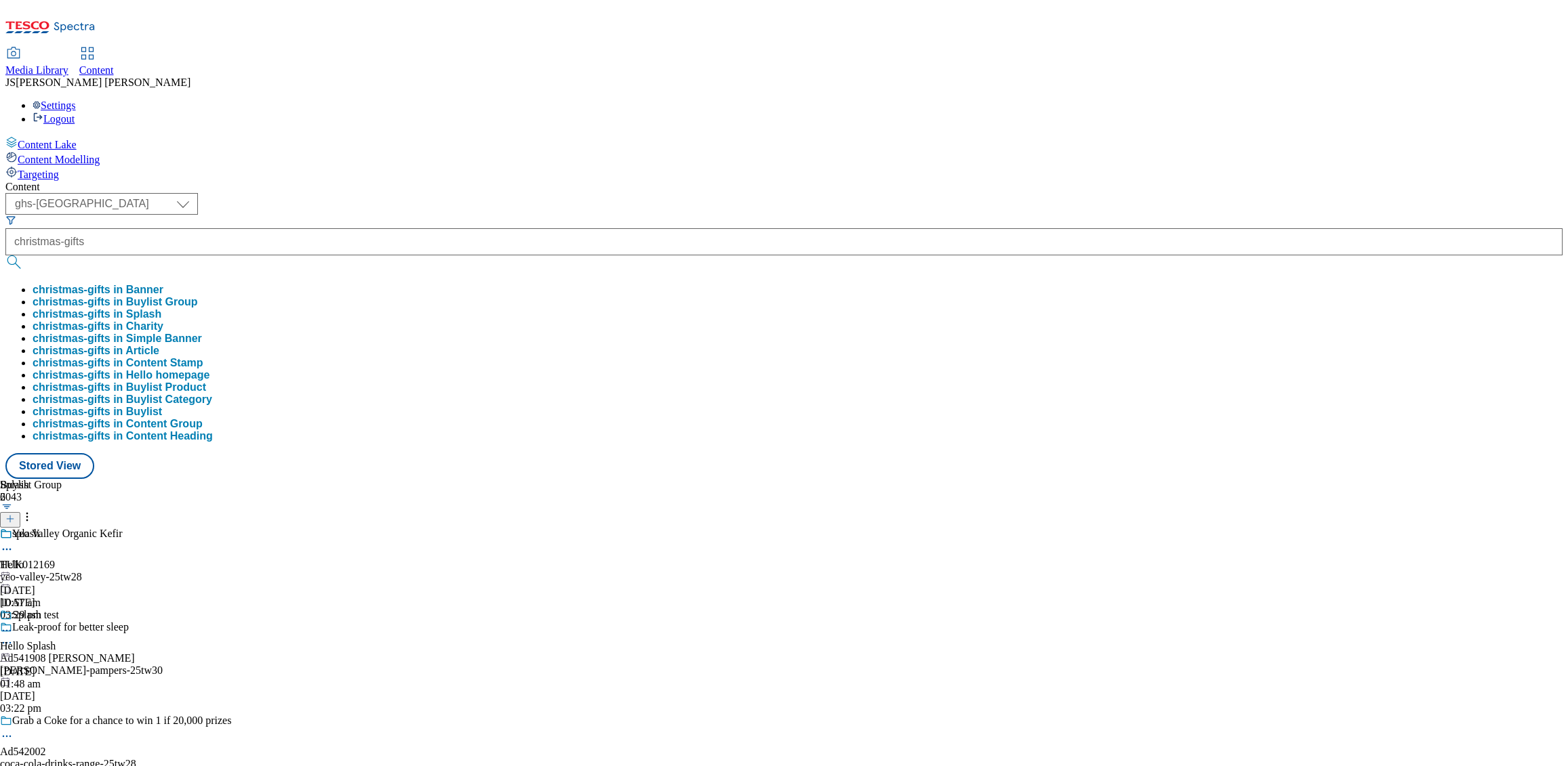
click at [198, 296] on button "christmas-gifts in Buylist Group" at bounding box center [115, 302] width 166 height 13
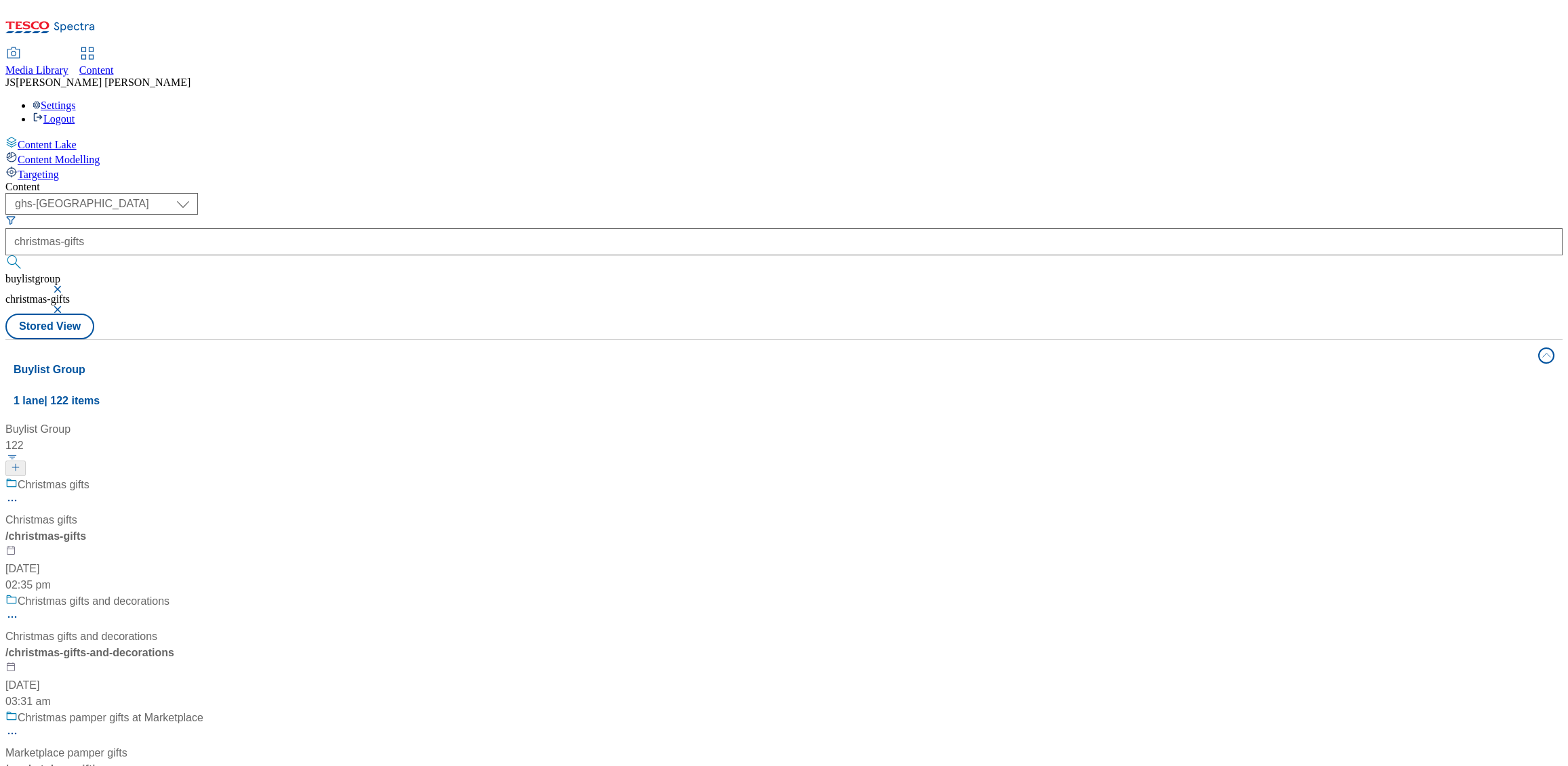
click at [175, 528] on div "/ christmas-gifts" at bounding box center [90, 536] width 170 height 16
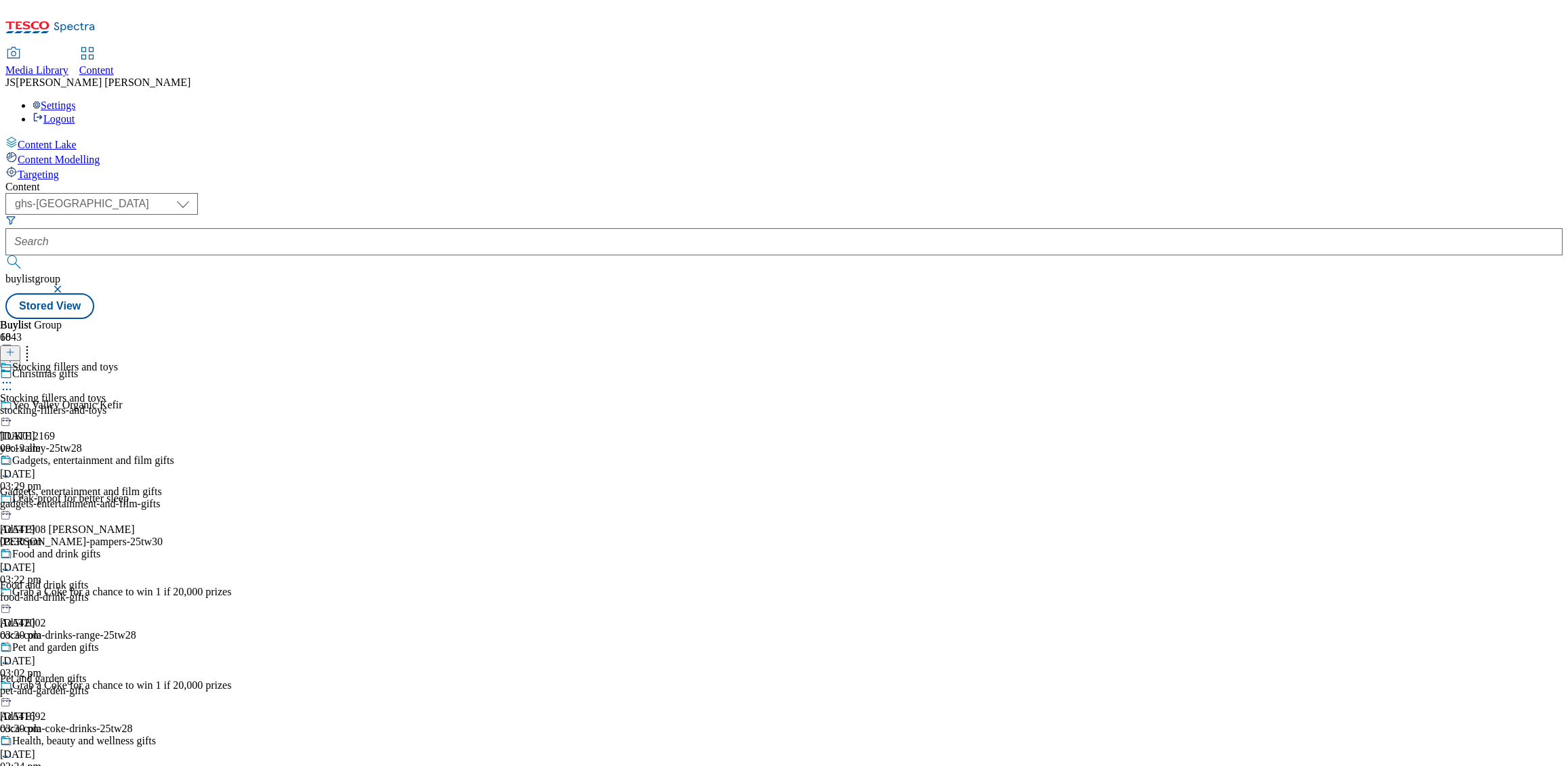
scroll to position [1113, 0]
